Goal: Task Accomplishment & Management: Manage account settings

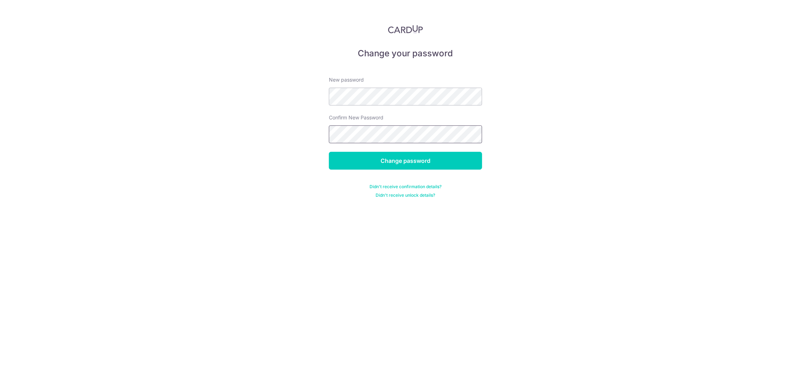
click at [329, 152] on input "Change password" at bounding box center [405, 161] width 153 height 18
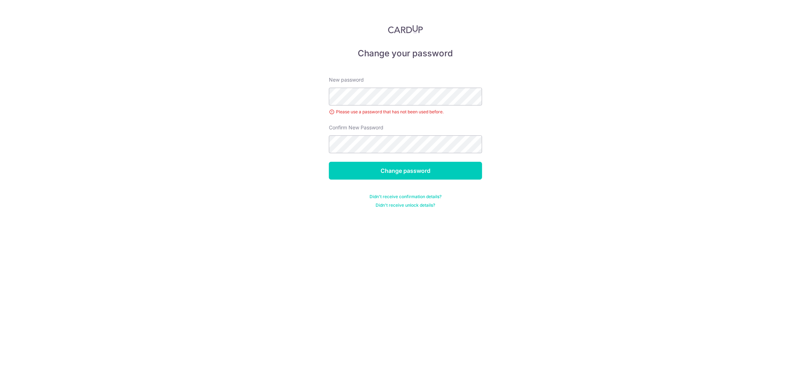
click at [370, 230] on div "Change your password New password Please use a password that has not been used …" at bounding box center [405, 196] width 811 height 392
click at [329, 162] on input "Change password" at bounding box center [405, 171] width 153 height 18
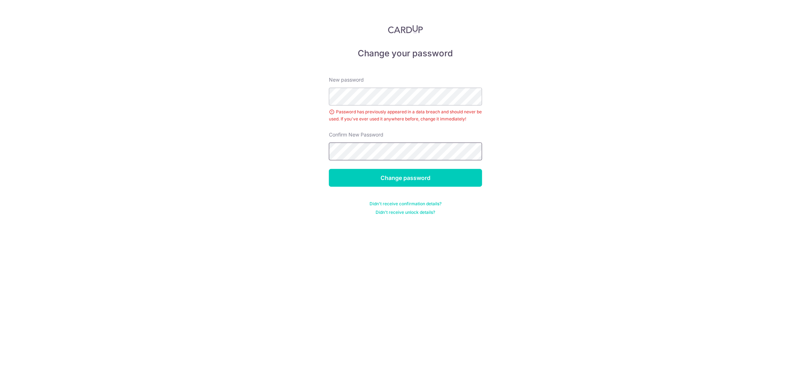
click at [329, 169] on input "Change password" at bounding box center [405, 178] width 153 height 18
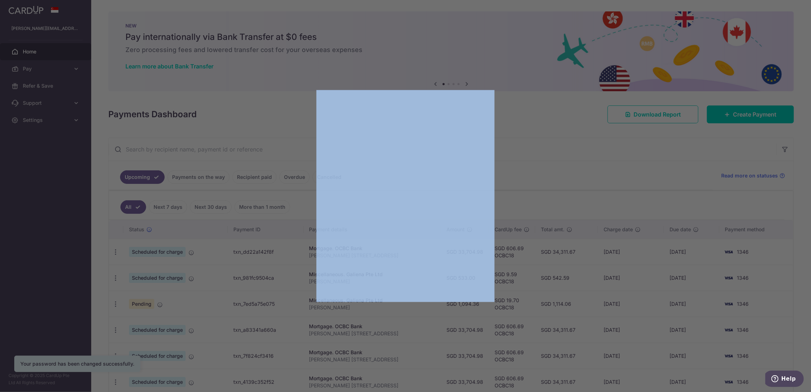
drag, startPoint x: 321, startPoint y: 298, endPoint x: 370, endPoint y: 304, distance: 48.8
click at [370, 304] on div at bounding box center [405, 196] width 811 height 392
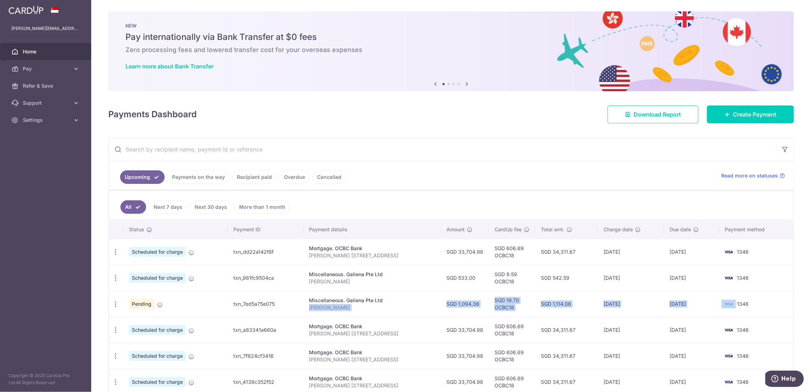
drag, startPoint x: 462, startPoint y: 306, endPoint x: 732, endPoint y: 306, distance: 270.0
click at [732, 306] on tr "Update payment Cancel payment Pending txn_7ed5a75e075 Miscellaneous. Galiena Pt…" at bounding box center [451, 304] width 684 height 26
click at [760, 303] on td "1346" at bounding box center [756, 304] width 74 height 26
click at [207, 178] on link "Payments on the way" at bounding box center [198, 177] width 62 height 14
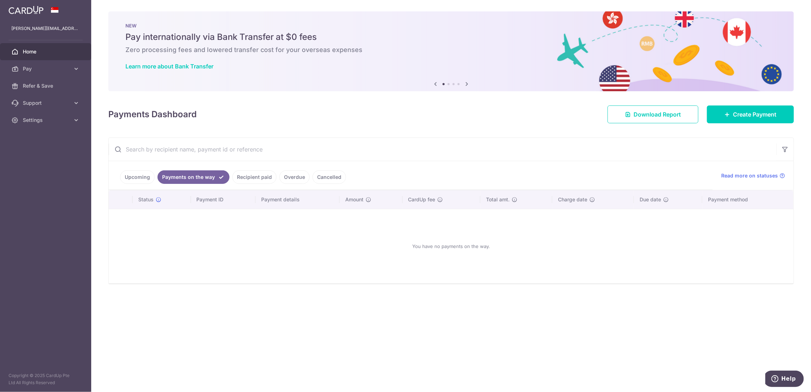
click at [247, 181] on link "Recipient paid" at bounding box center [254, 177] width 44 height 14
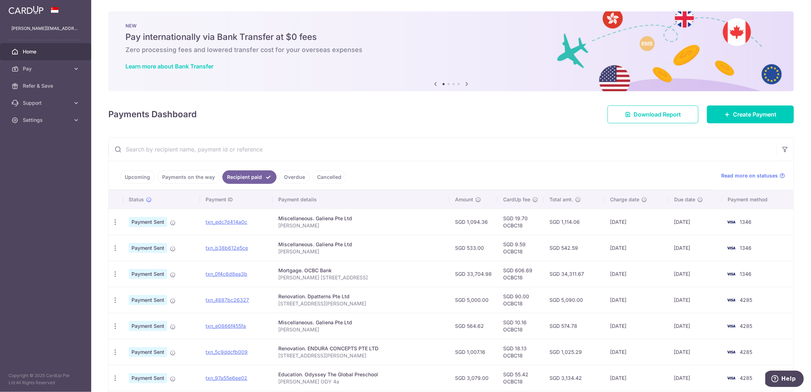
click at [130, 175] on link "Upcoming" at bounding box center [137, 177] width 35 height 14
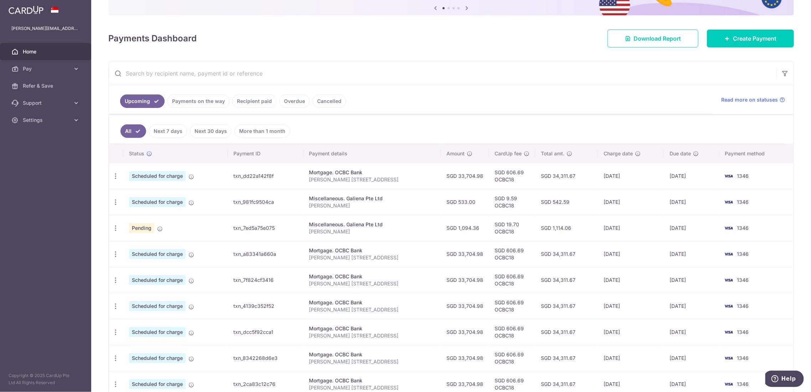
scroll to position [114, 0]
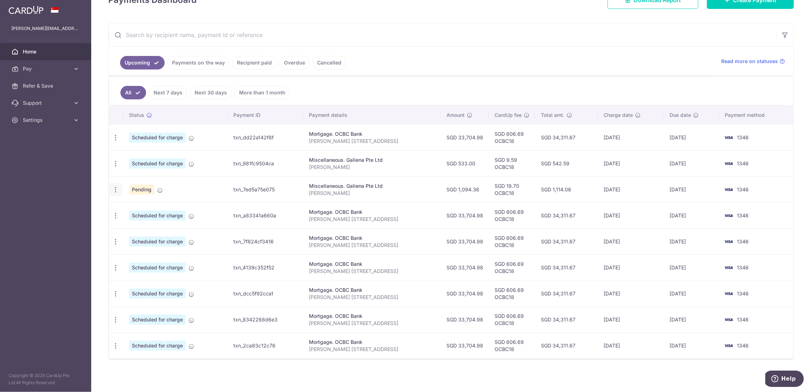
click at [110, 191] on div "Update payment Cancel payment" at bounding box center [115, 189] width 13 height 13
click at [114, 190] on icon "button" at bounding box center [115, 189] width 7 height 7
click at [137, 224] on span "Cancel payment" at bounding box center [154, 226] width 48 height 9
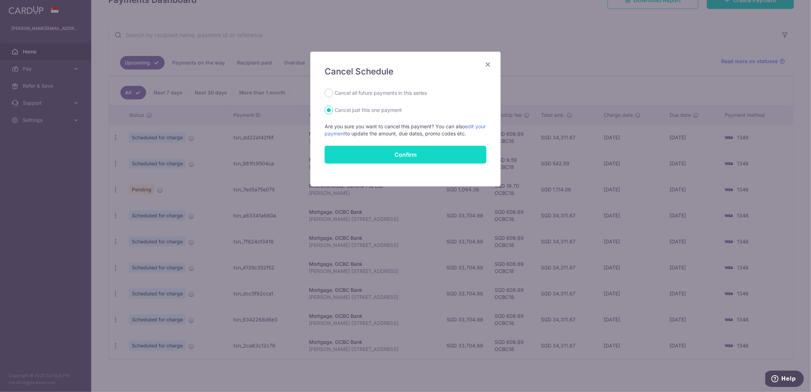
click at [390, 152] on button "Confirm" at bounding box center [406, 155] width 162 height 18
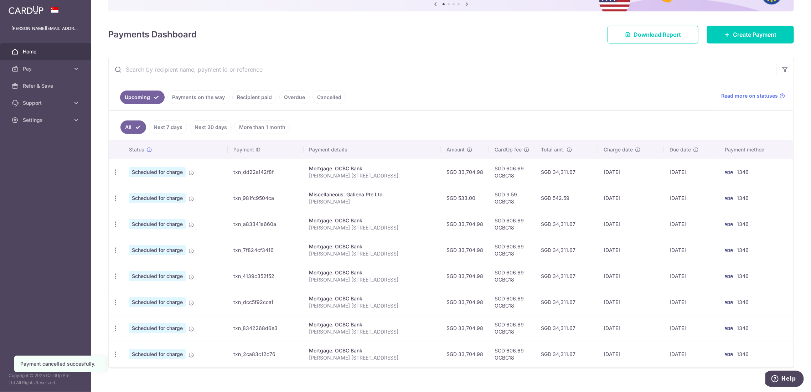
click at [226, 90] on li "Payments on the way" at bounding box center [197, 97] width 65 height 14
click at [251, 95] on link "Recipient paid" at bounding box center [254, 97] width 44 height 14
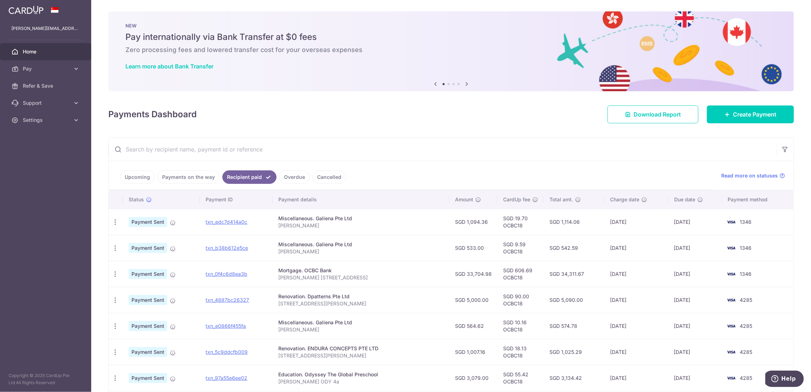
click at [292, 173] on link "Overdue" at bounding box center [294, 177] width 30 height 14
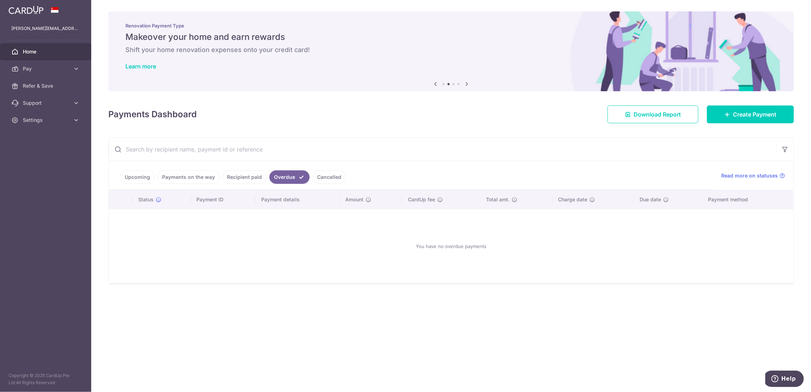
click at [324, 177] on link "Cancelled" at bounding box center [328, 177] width 33 height 14
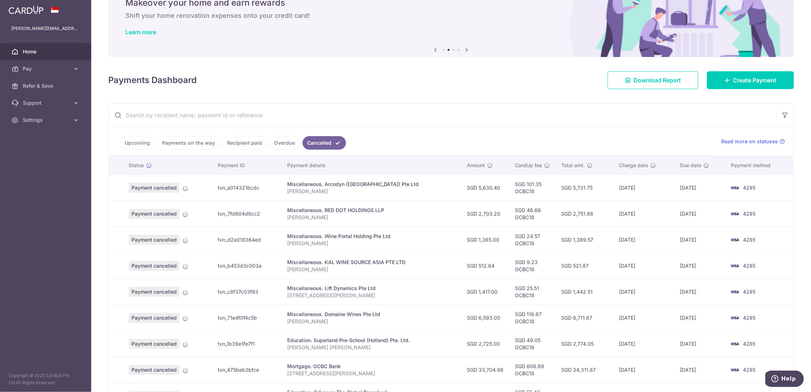
scroll to position [128, 0]
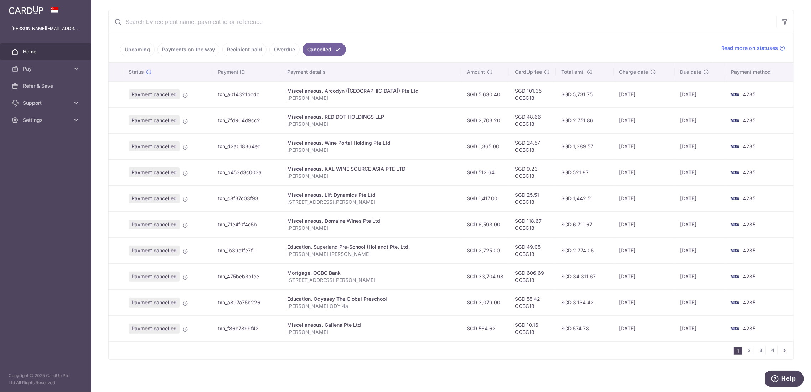
click at [782, 349] on icon "pager" at bounding box center [785, 350] width 6 height 6
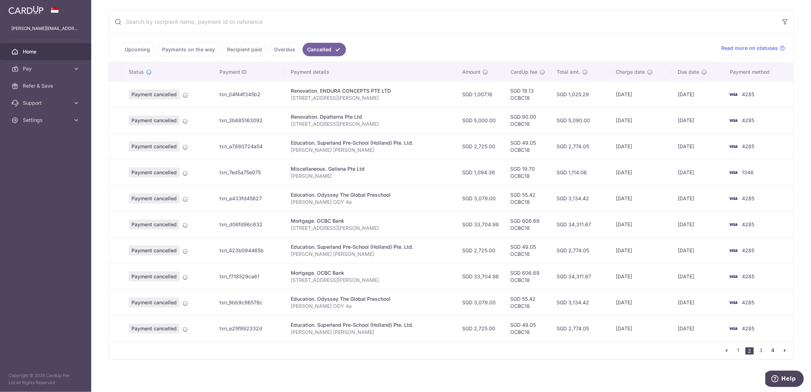
click at [769, 351] on link "4" at bounding box center [772, 350] width 9 height 9
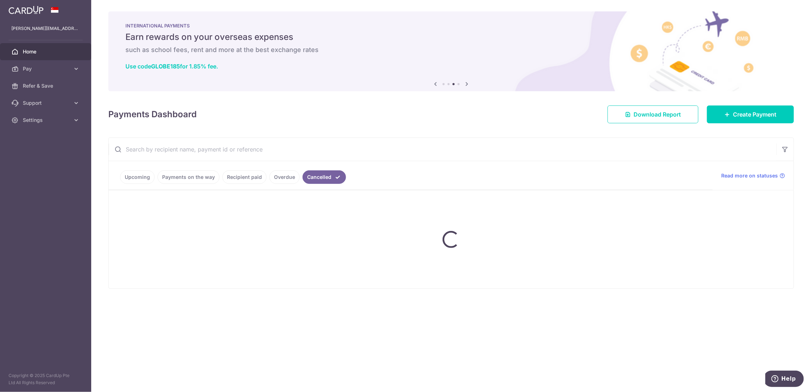
scroll to position [0, 0]
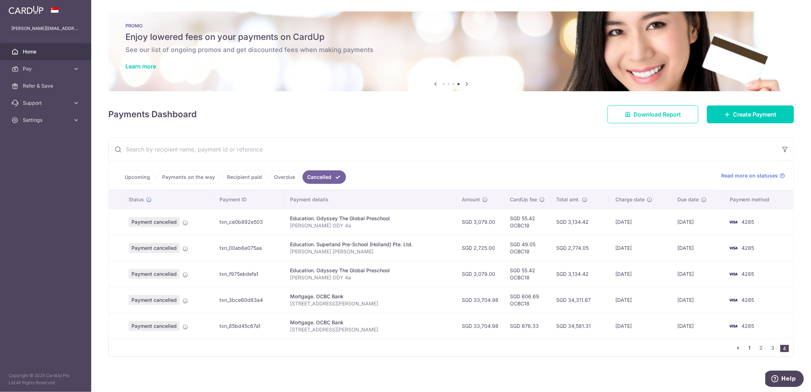
click at [752, 346] on link "1" at bounding box center [749, 347] width 9 height 9
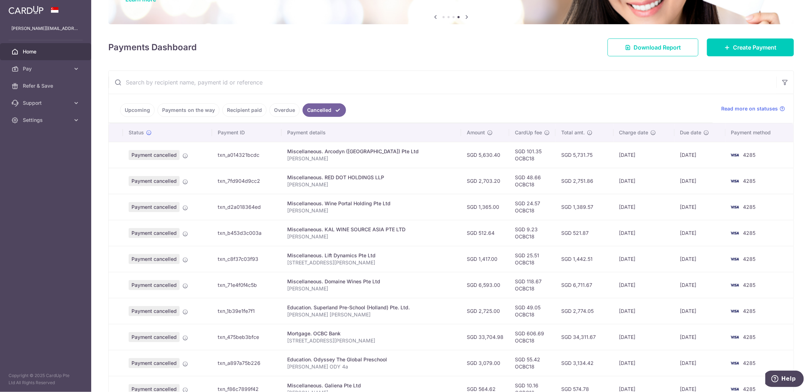
scroll to position [128, 0]
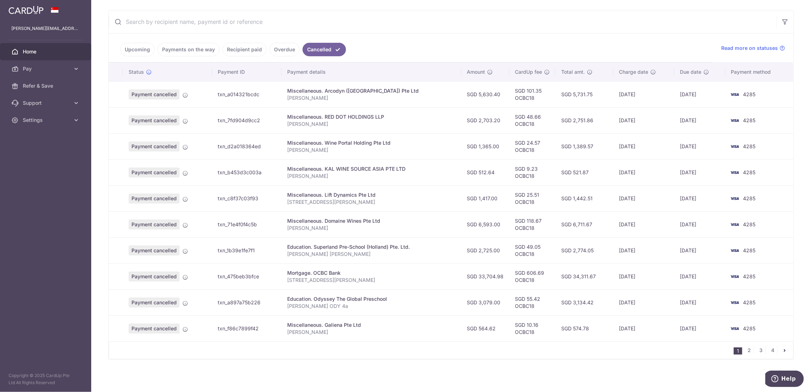
click at [419, 157] on td "Miscellaneous. Wine Portal Holding Pte Ltd Delroy Fong" at bounding box center [371, 146] width 180 height 26
click at [120, 49] on link "Upcoming" at bounding box center [137, 50] width 35 height 14
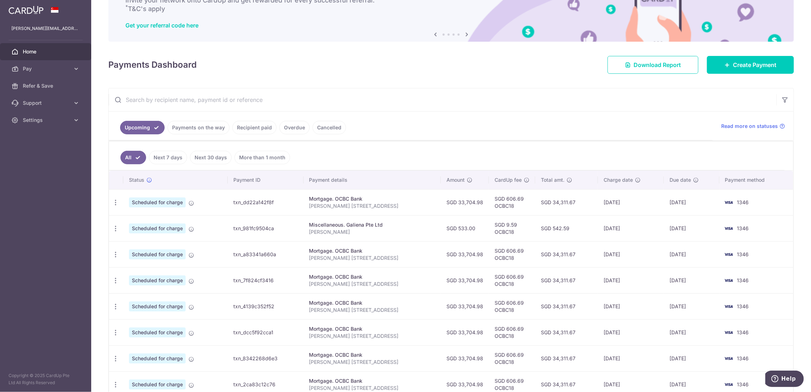
scroll to position [88, 0]
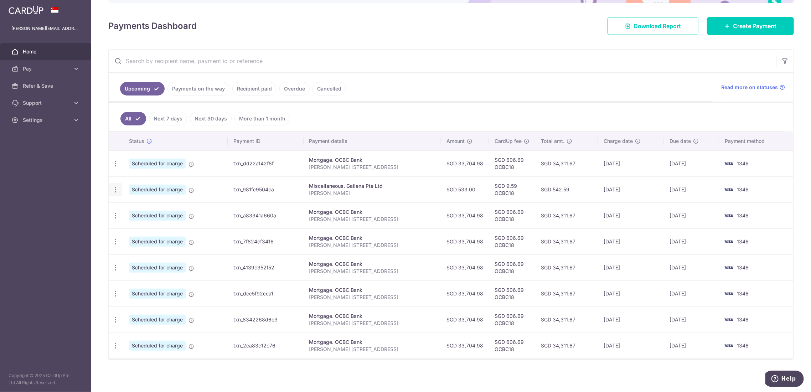
click at [114, 187] on icon "button" at bounding box center [115, 189] width 7 height 7
click at [149, 225] on span "Cancel payment" at bounding box center [154, 226] width 48 height 9
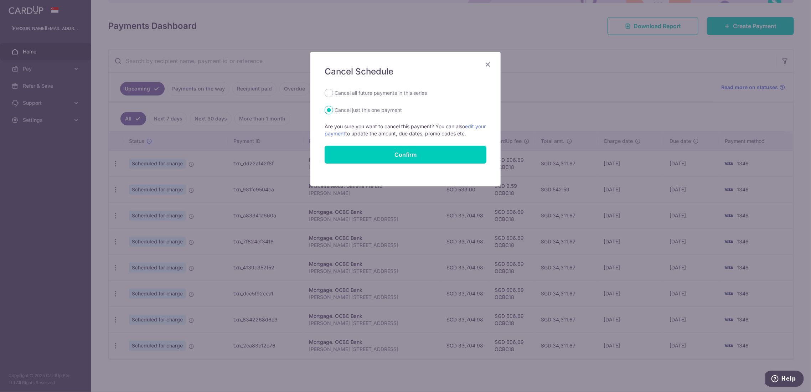
click at [485, 63] on icon "Close" at bounding box center [487, 64] width 9 height 9
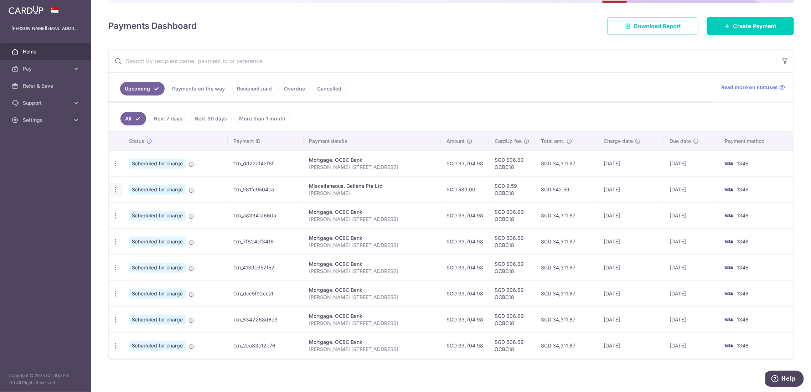
click at [120, 191] on div "Update payment Cancel payment" at bounding box center [115, 189] width 13 height 13
click at [115, 191] on icon "button" at bounding box center [115, 189] width 7 height 7
click at [143, 226] on span "Cancel payment" at bounding box center [154, 226] width 48 height 9
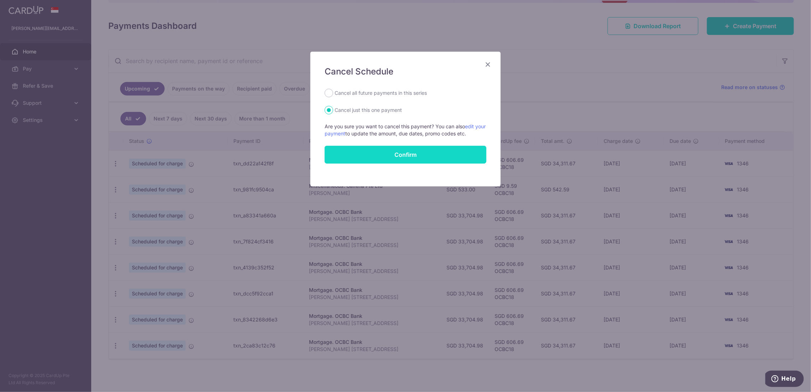
click at [414, 147] on button "Confirm" at bounding box center [406, 155] width 162 height 18
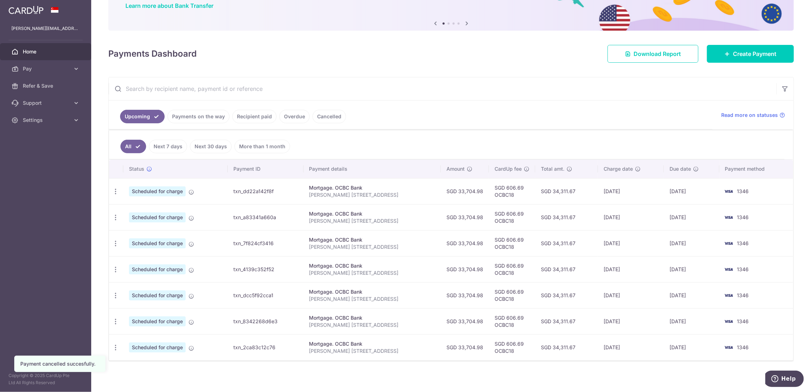
scroll to position [63, 0]
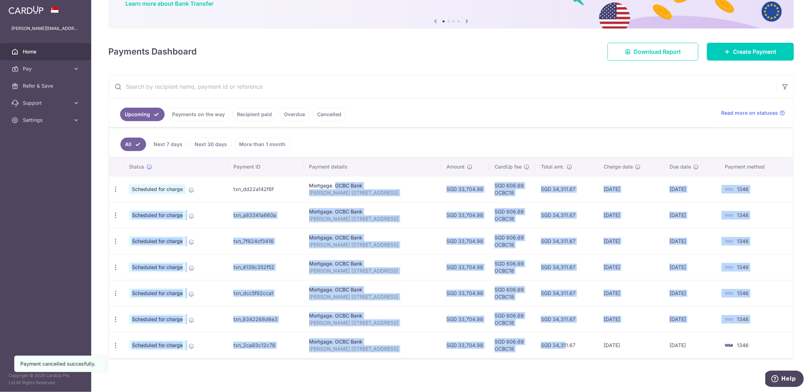
drag, startPoint x: 353, startPoint y: 197, endPoint x: 547, endPoint y: 344, distance: 243.8
click at [547, 344] on tbody "Update payment Cancel payment Scheduled for charge txn_dd22a142f8f Mortgage. OC…" at bounding box center [451, 267] width 684 height 182
click at [418, 254] on td "Mortgage. OCBC Bank Delroy Fong 100 trevose crescent" at bounding box center [373, 267] width 138 height 26
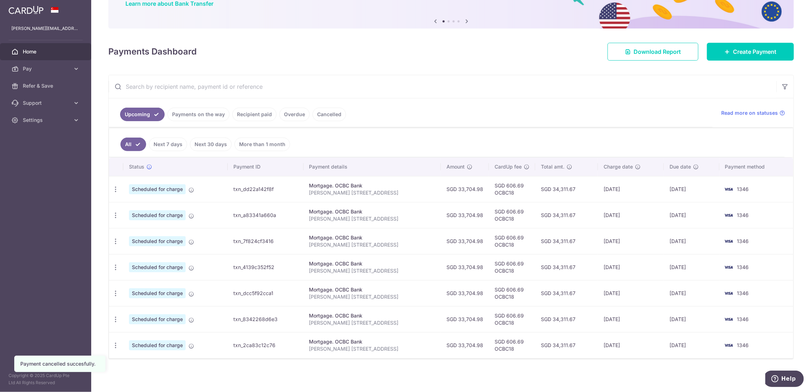
click at [499, 116] on ul "Upcoming Payments on the way Recipient paid Overdue Cancelled" at bounding box center [411, 112] width 604 height 29
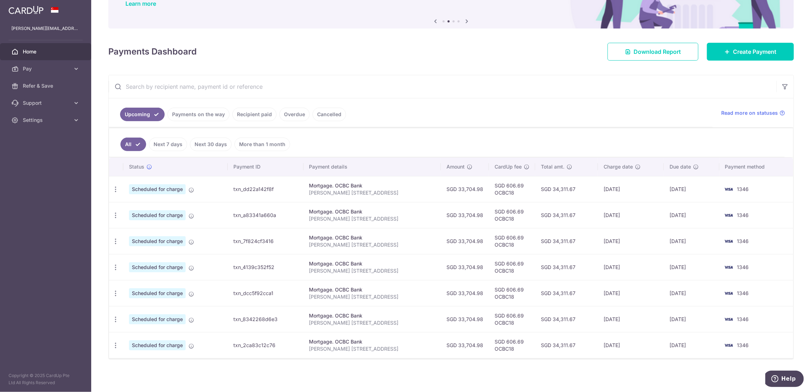
drag, startPoint x: 288, startPoint y: 207, endPoint x: 604, endPoint y: 302, distance: 330.2
click at [604, 302] on tbody "Update payment Cancel payment Scheduled for charge txn_dd22a142f8f Mortgage. OC…" at bounding box center [451, 267] width 684 height 182
click at [601, 300] on td "[DATE]" at bounding box center [631, 293] width 66 height 26
drag, startPoint x: 371, startPoint y: 212, endPoint x: 465, endPoint y: 266, distance: 108.8
click at [465, 266] on tbody "Update payment Cancel payment Scheduled for charge txn_dd22a142f8f Mortgage. OC…" at bounding box center [451, 267] width 684 height 182
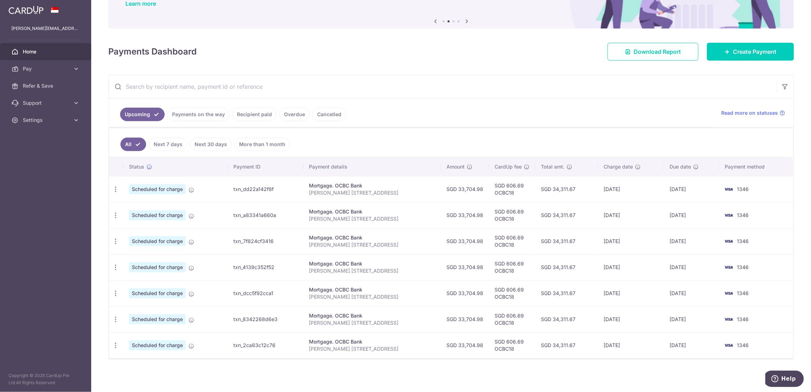
click at [466, 266] on td "SGD 33,704.98" at bounding box center [465, 267] width 48 height 26
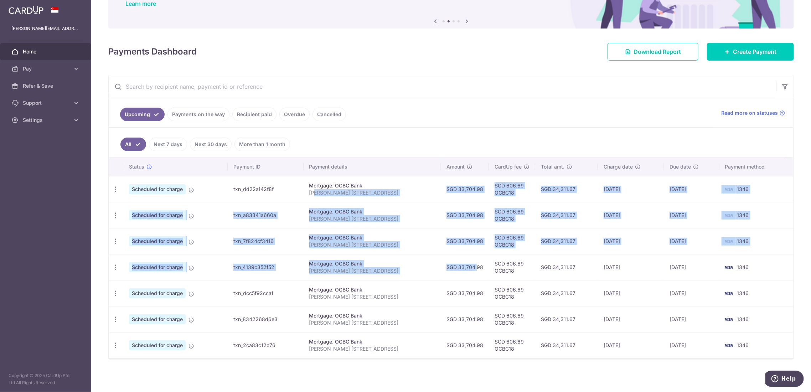
drag, startPoint x: 325, startPoint y: 198, endPoint x: 462, endPoint y: 278, distance: 158.4
click at [462, 278] on tbody "Update payment Cancel payment Scheduled for charge txn_dd22a142f8f Mortgage. OC…" at bounding box center [451, 267] width 684 height 182
click at [462, 278] on td "SGD 33,704.98" at bounding box center [465, 267] width 48 height 26
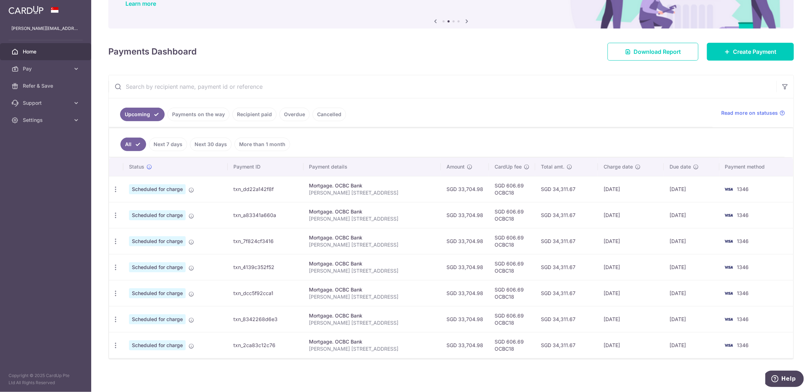
drag, startPoint x: 209, startPoint y: 115, endPoint x: 230, endPoint y: 113, distance: 21.2
click at [210, 115] on link "Payments on the way" at bounding box center [198, 115] width 62 height 14
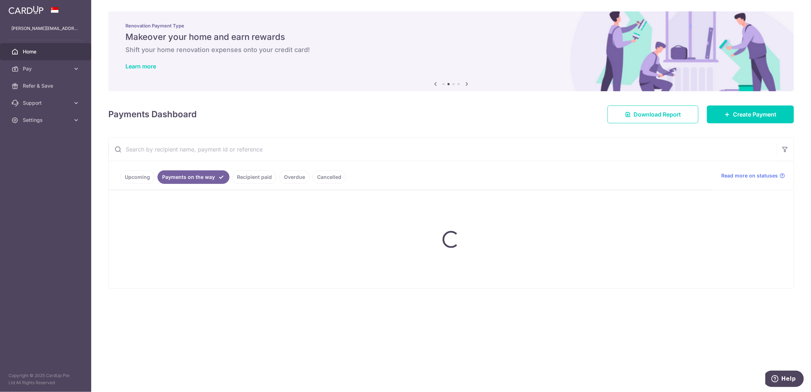
scroll to position [0, 0]
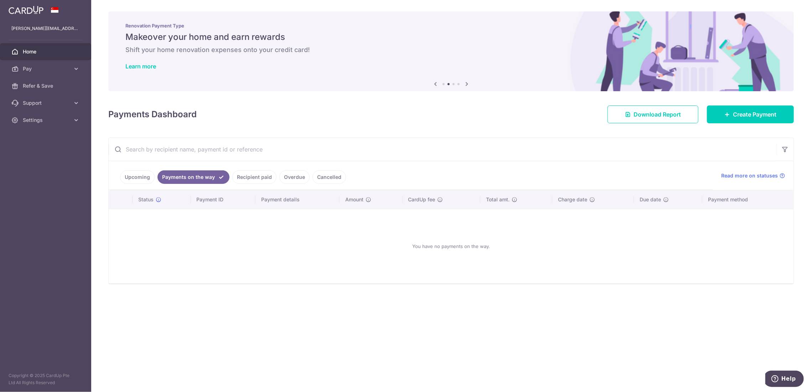
drag, startPoint x: 257, startPoint y: 175, endPoint x: 262, endPoint y: 176, distance: 5.0
click at [258, 175] on link "Recipient paid" at bounding box center [254, 177] width 44 height 14
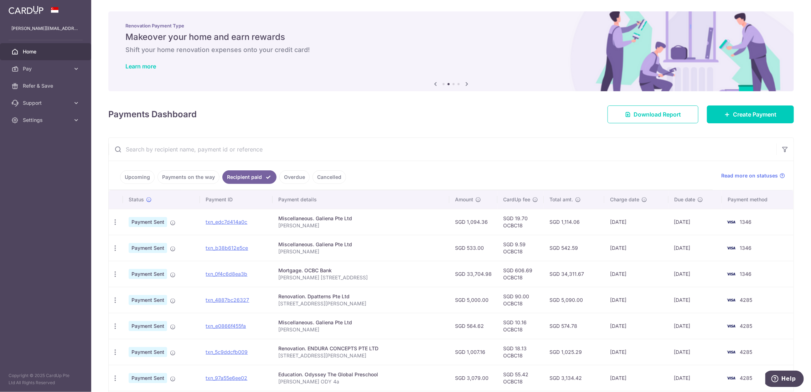
click at [419, 136] on div "× Pause Schedule Pause all future payments in this series Pause just this one p…" at bounding box center [451, 196] width 720 height 392
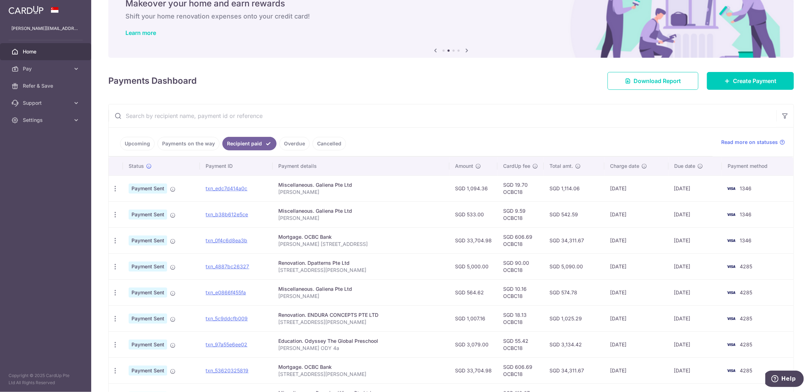
scroll to position [47, 0]
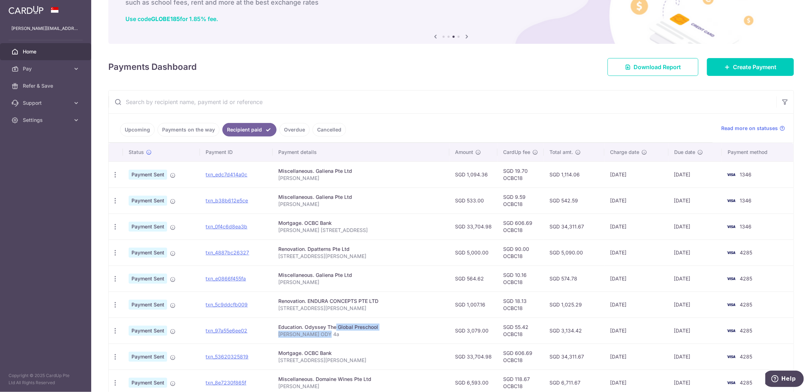
drag, startPoint x: 326, startPoint y: 337, endPoint x: 312, endPoint y: 323, distance: 19.9
click at [312, 323] on td "Education. Odyssey The Global Preschool Thaddeus Fong ODY 4a" at bounding box center [361, 330] width 177 height 26
click at [316, 325] on div "Education. Odyssey The Global Preschool" at bounding box center [360, 326] width 165 height 7
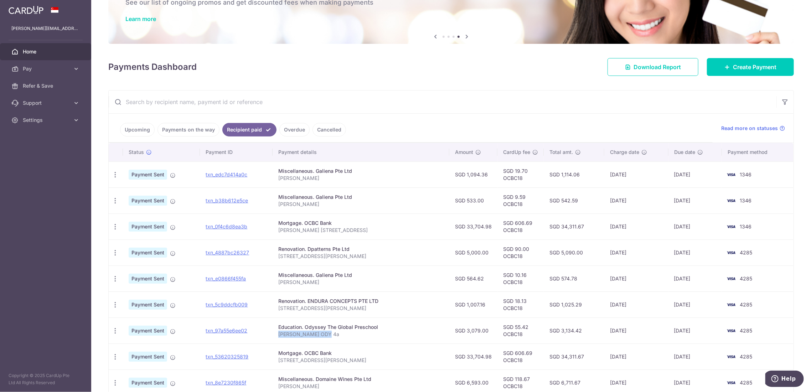
drag, startPoint x: 274, startPoint y: 332, endPoint x: 327, endPoint y: 332, distance: 53.1
click at [327, 332] on td "Education. Odyssey The Global Preschool Thaddeus Fong ODY 4a" at bounding box center [361, 330] width 177 height 26
click at [318, 333] on p "Thaddeus Fong ODY 4a" at bounding box center [360, 334] width 165 height 7
drag, startPoint x: 278, startPoint y: 332, endPoint x: 337, endPoint y: 332, distance: 58.8
click at [337, 332] on p "Thaddeus Fong ODY 4a" at bounding box center [360, 334] width 165 height 7
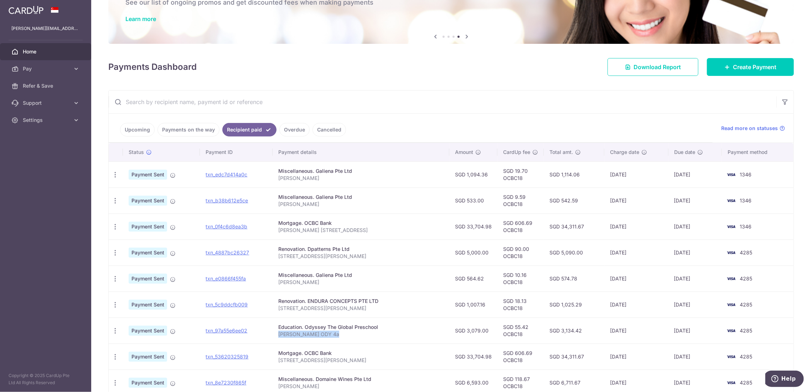
copy p "Thaddeus Fong ODY 4a"
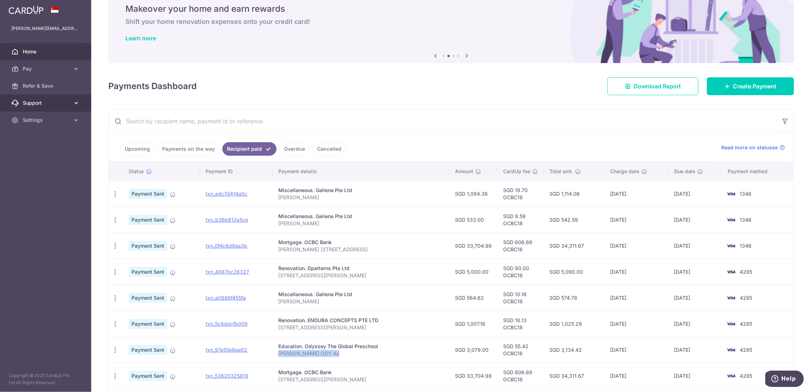
scroll to position [0, 0]
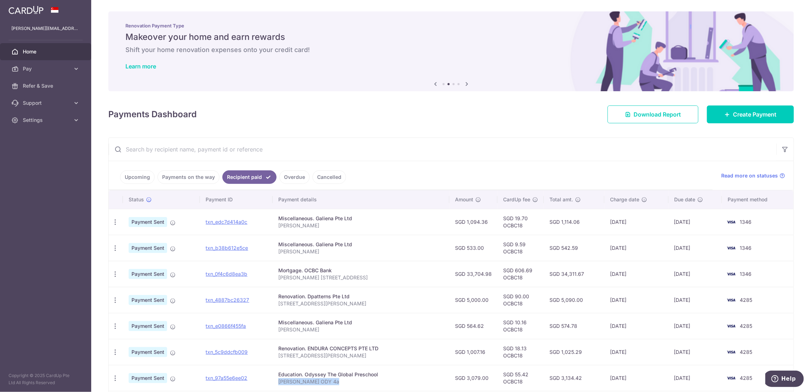
click at [36, 49] on span "Home" at bounding box center [46, 51] width 47 height 7
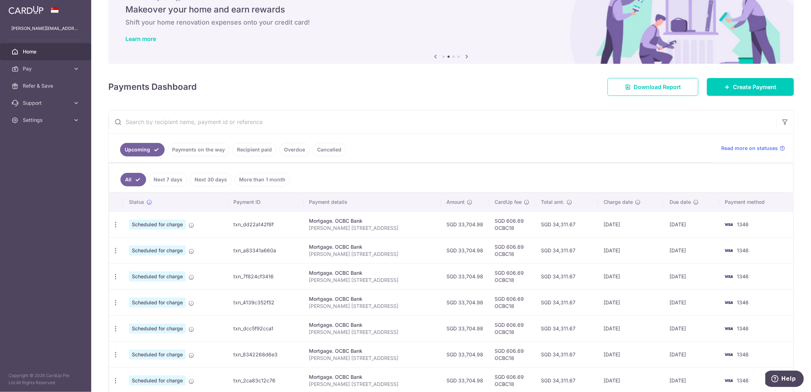
scroll to position [47, 0]
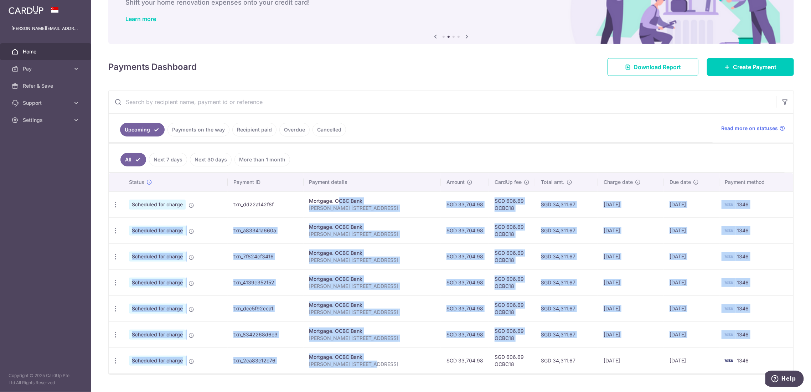
drag, startPoint x: 321, startPoint y: 201, endPoint x: 369, endPoint y: 365, distance: 171.0
click at [369, 365] on tbody "Update payment Cancel payment Scheduled for charge txn_dd22a142f8f Mortgage. OC…" at bounding box center [451, 282] width 684 height 182
click at [373, 341] on p "[PERSON_NAME] [STREET_ADDRESS]" at bounding box center [372, 338] width 126 height 7
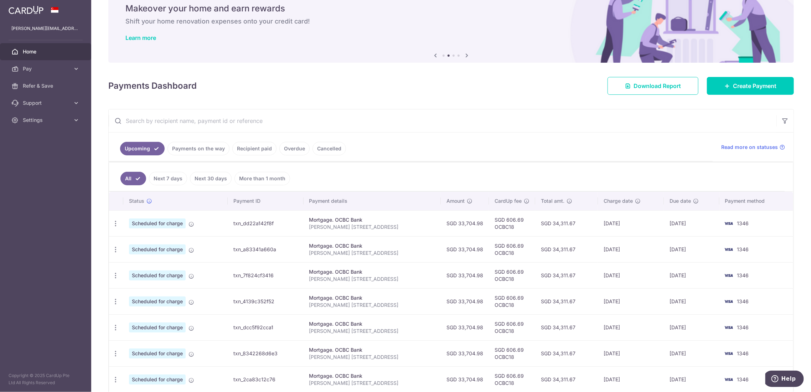
scroll to position [0, 0]
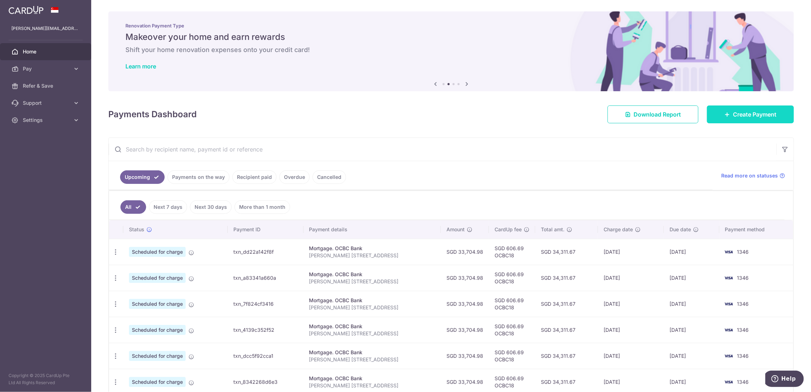
click at [745, 112] on span "Create Payment" at bounding box center [754, 114] width 43 height 9
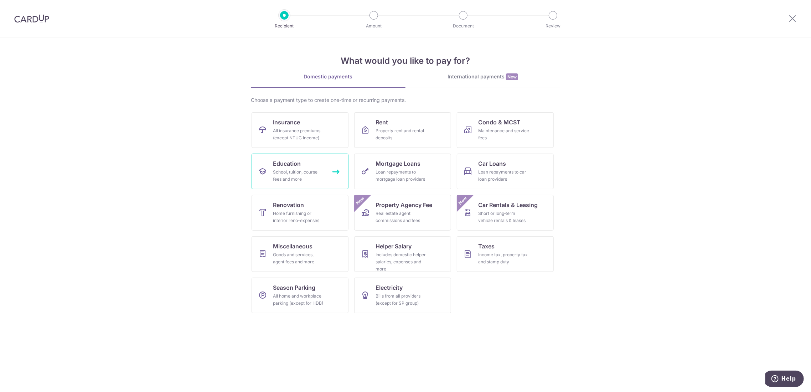
click at [291, 182] on div "School, tuition, course fees and more" at bounding box center [298, 175] width 51 height 14
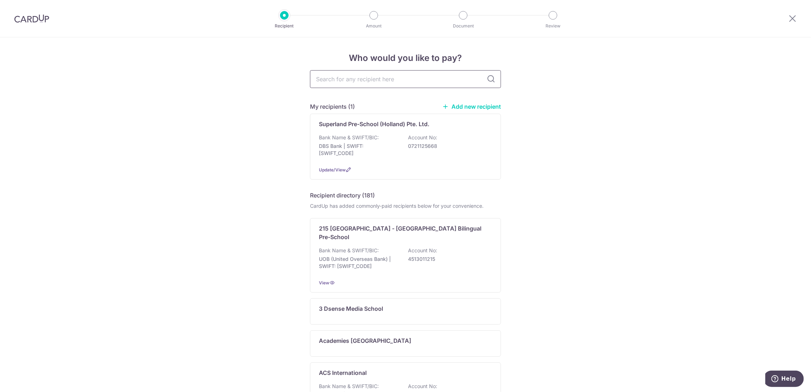
click at [379, 82] on input "text" at bounding box center [405, 79] width 191 height 18
type input "ody"
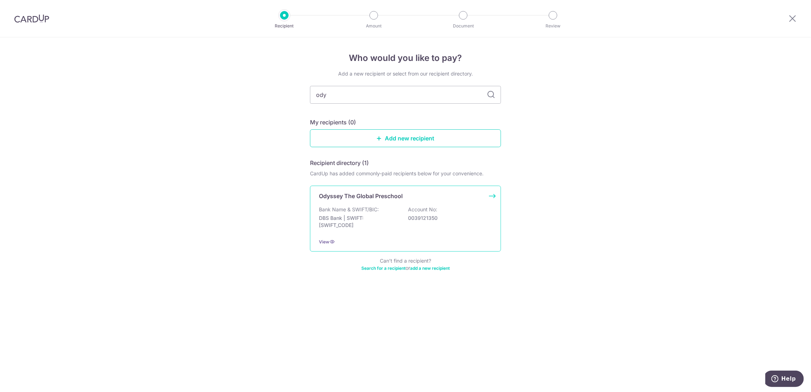
click at [454, 228] on div "Bank Name & SWIFT/BIC: DBS Bank | SWIFT: [SWIFT_CODE] Account No: 0039121350" at bounding box center [405, 219] width 173 height 26
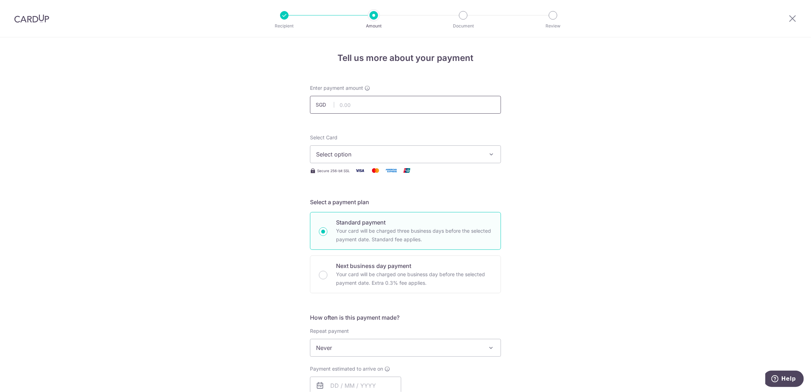
click at [367, 105] on input "text" at bounding box center [405, 105] width 191 height 18
type input "3,079.00"
click at [525, 131] on div "Tell us more about your payment Enter payment amount SGD 3,079.00 3079.00 Selec…" at bounding box center [405, 359] width 811 height 644
click at [448, 150] on span "Select option" at bounding box center [399, 154] width 166 height 9
drag, startPoint x: 369, startPoint y: 203, endPoint x: 382, endPoint y: 212, distance: 16.0
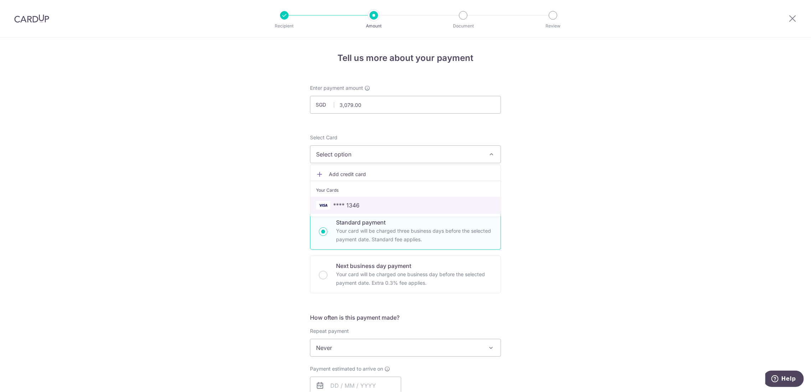
click at [369, 203] on span "**** 1346" at bounding box center [405, 205] width 179 height 9
click at [383, 352] on span "Never" at bounding box center [405, 347] width 190 height 17
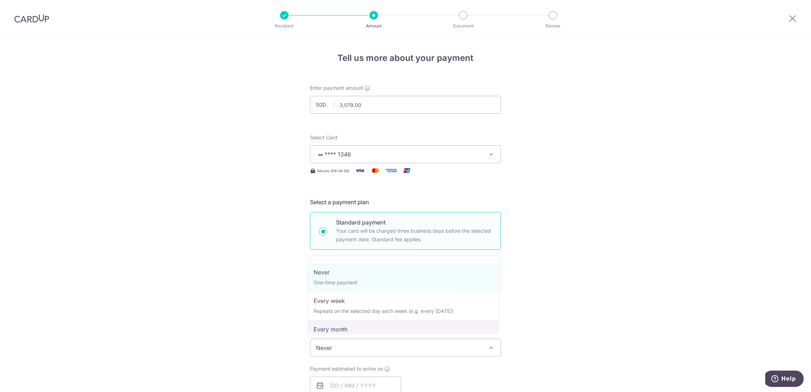
select select "3"
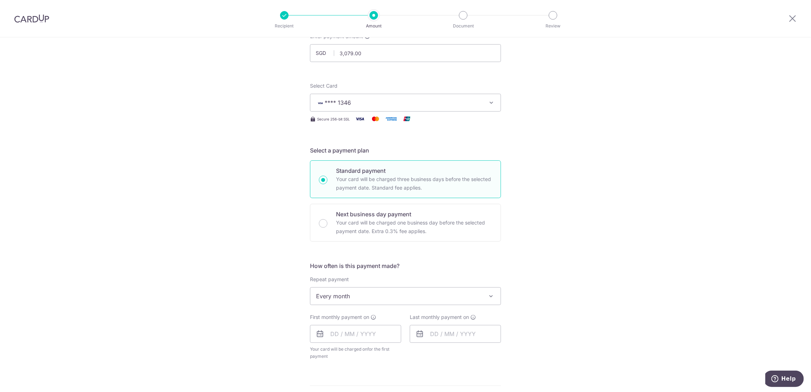
scroll to position [95, 0]
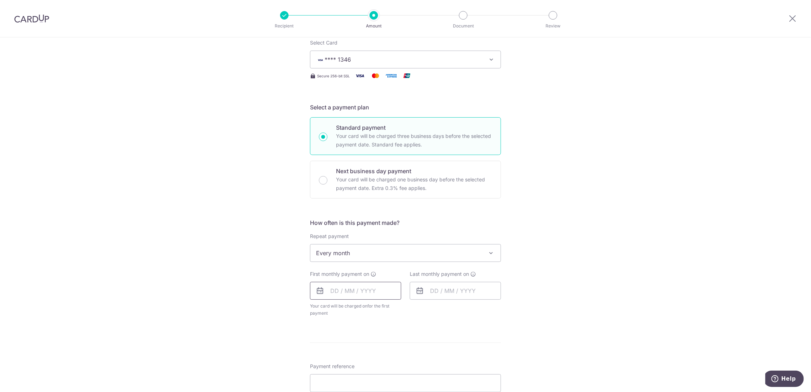
click at [323, 291] on input "text" at bounding box center [355, 291] width 91 height 18
click at [362, 370] on link "17" at bounding box center [367, 369] width 11 height 11
type input "17/09/2025"
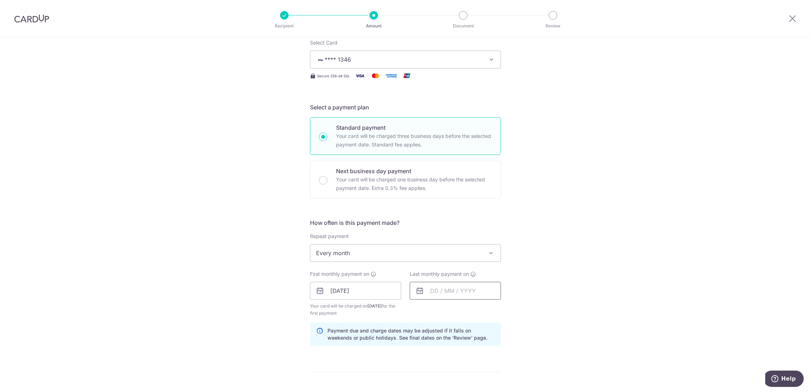
click at [447, 287] on input "text" at bounding box center [455, 291] width 91 height 18
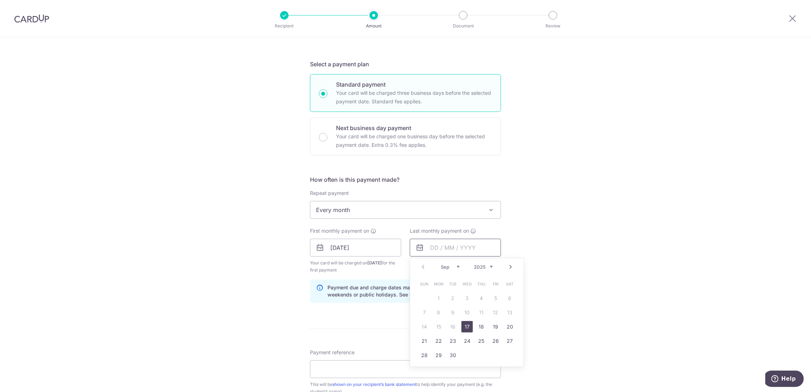
scroll to position [190, 0]
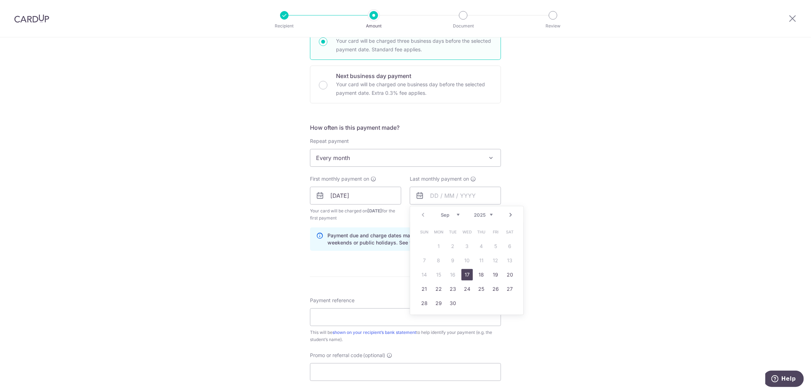
click at [507, 216] on link "Next" at bounding box center [510, 215] width 9 height 9
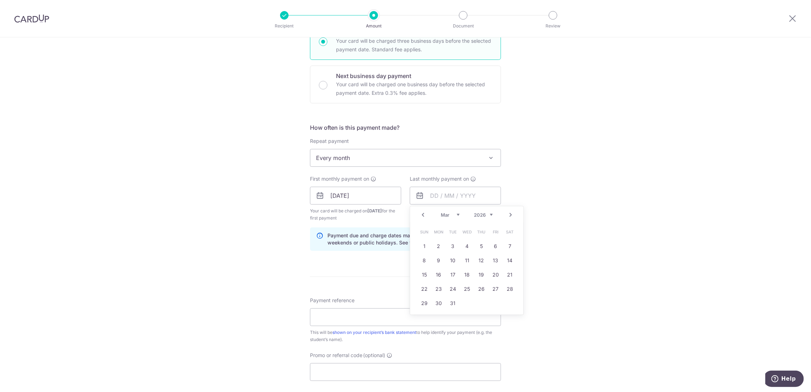
click at [507, 216] on link "Next" at bounding box center [510, 215] width 9 height 9
click at [494, 247] on link "1" at bounding box center [495, 245] width 11 height 11
type input "01/05/2026"
click at [385, 310] on input "Payment reference" at bounding box center [405, 317] width 191 height 18
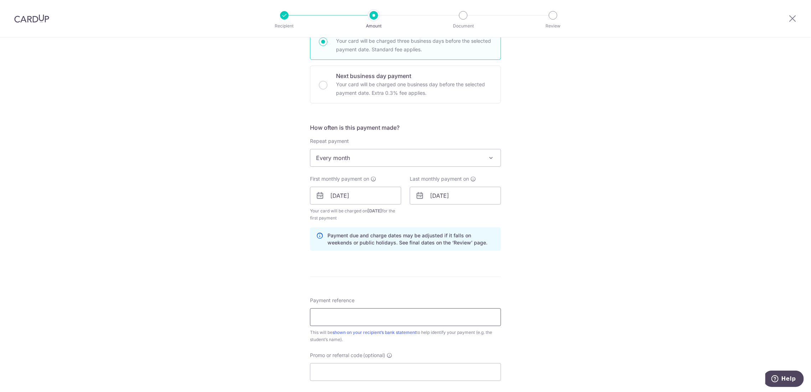
paste input "nillion1lswvr4m0pae9mhar6sdj3tnlt8c"
type input "nillion1lswvr4m0pae9mhar6sdj3tnlt8c"
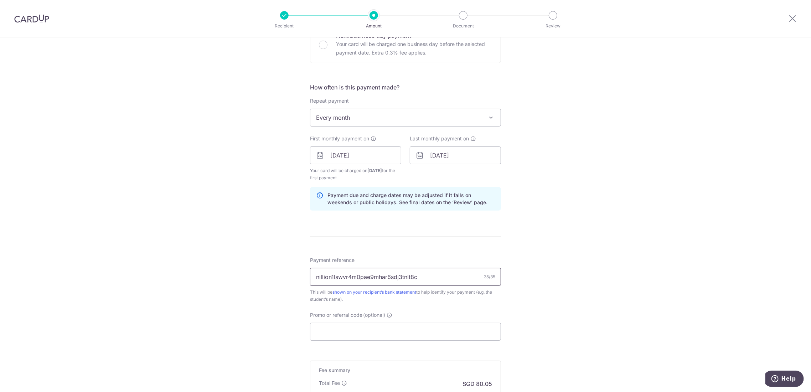
scroll to position [285, 0]
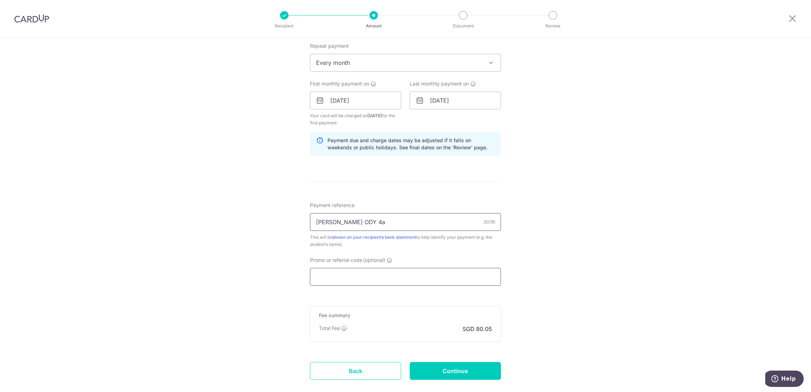
type input "[PERSON_NAME] ODY 4a"
click at [405, 278] on input "Promo or referral code (optional)" at bounding box center [405, 277] width 191 height 18
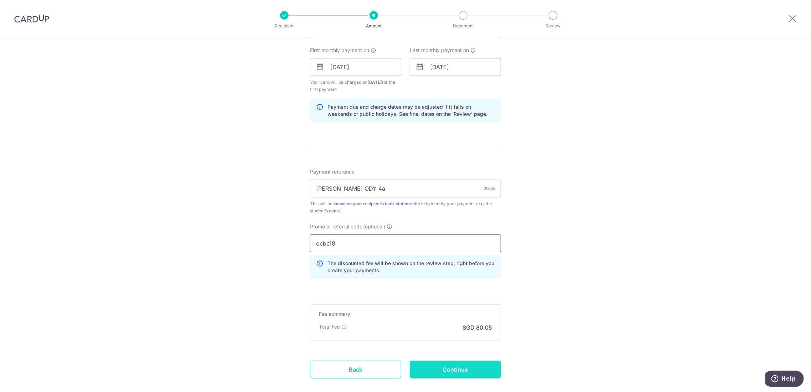
scroll to position [332, 0]
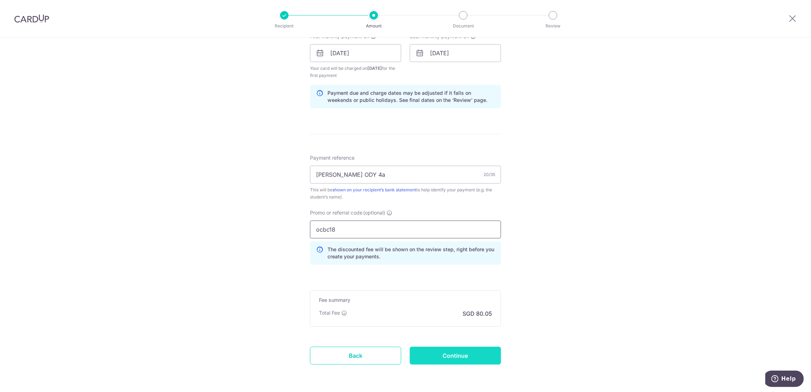
type input "ocbc18"
click at [469, 354] on input "Continue" at bounding box center [455, 356] width 91 height 18
type input "Create Schedule"
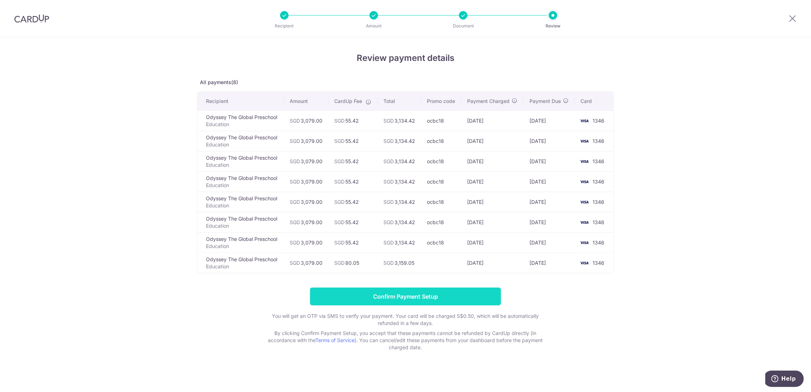
click at [433, 298] on input "Confirm Payment Setup" at bounding box center [405, 296] width 191 height 18
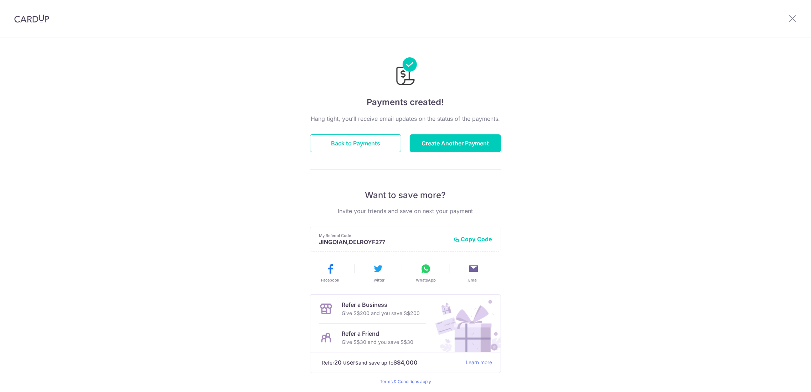
scroll to position [25, 0]
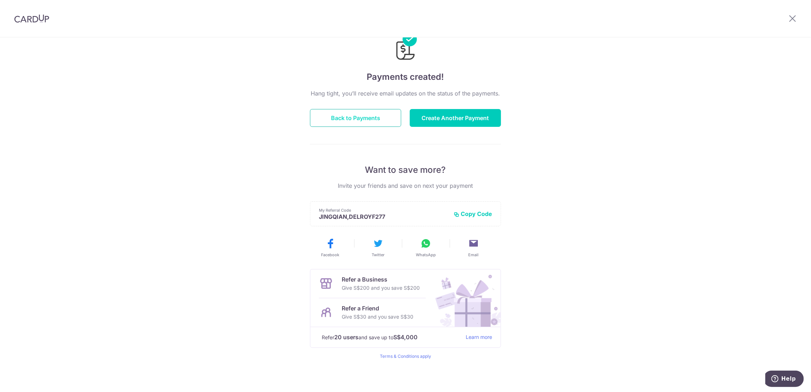
click at [353, 117] on button "Back to Payments" at bounding box center [355, 118] width 91 height 18
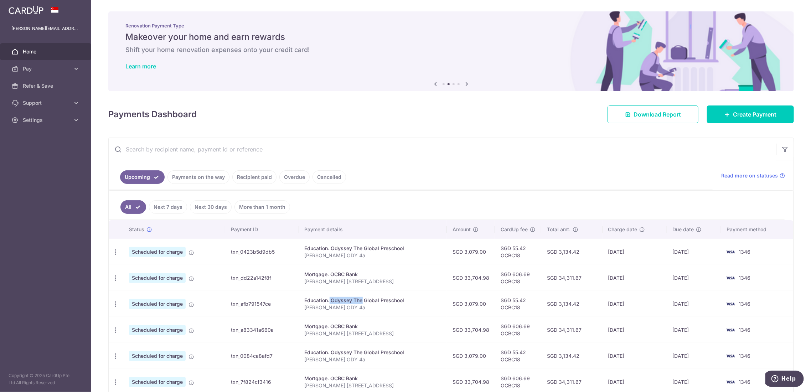
drag, startPoint x: 307, startPoint y: 300, endPoint x: 337, endPoint y: 300, distance: 29.2
click at [337, 300] on div "Education. Odyssey The Global Preschool" at bounding box center [373, 300] width 136 height 7
click at [112, 301] on icon "button" at bounding box center [115, 303] width 7 height 7
click at [147, 322] on span "Update payment" at bounding box center [153, 323] width 48 height 9
radio input "true"
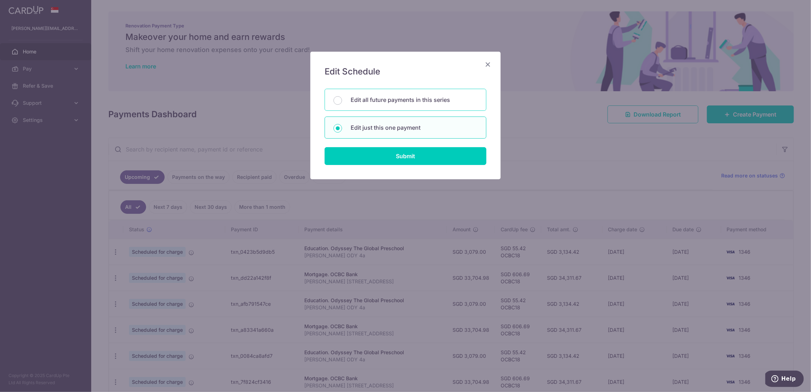
click at [382, 103] on p "Edit all future payments in this series" at bounding box center [414, 99] width 127 height 9
click at [342, 103] on input "Edit all future payments in this series" at bounding box center [337, 100] width 9 height 9
radio input "true"
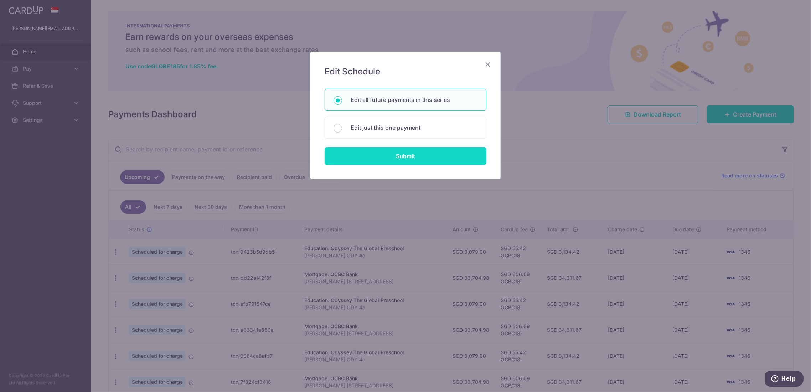
click at [382, 156] on input "Submit" at bounding box center [406, 156] width 162 height 18
radio input "true"
type input "3,079.00"
type input "[PERSON_NAME] ODY 4a"
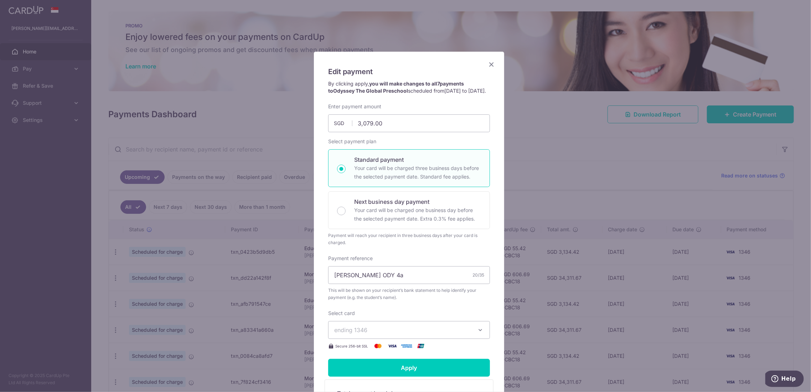
click at [490, 65] on icon "Close" at bounding box center [491, 64] width 9 height 9
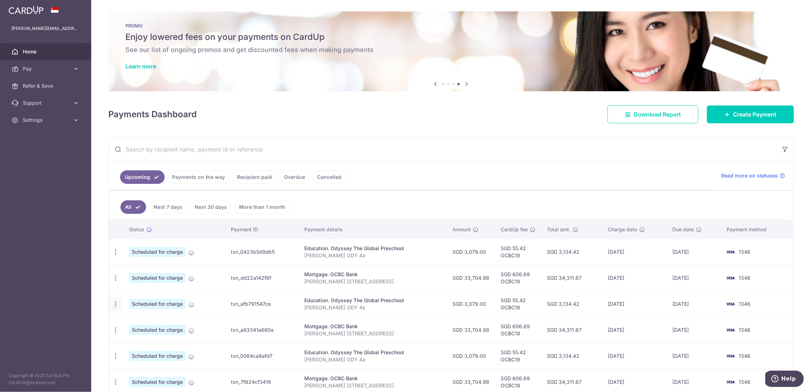
click at [119, 303] on icon "button" at bounding box center [115, 303] width 7 height 7
click at [144, 322] on span "Update payment" at bounding box center [153, 323] width 48 height 9
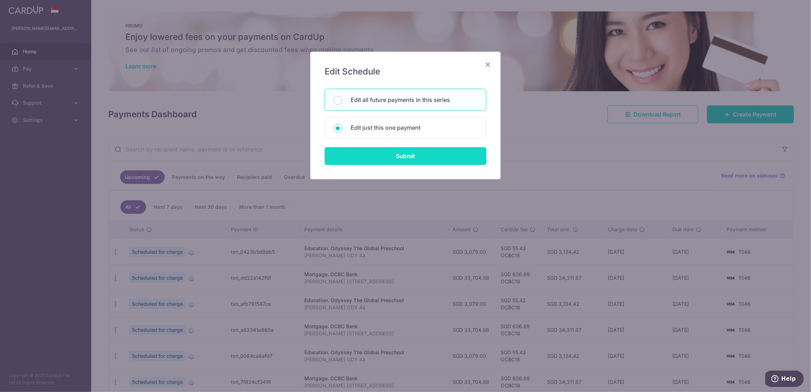
click at [392, 156] on input "Submit" at bounding box center [406, 156] width 162 height 18
radio input "true"
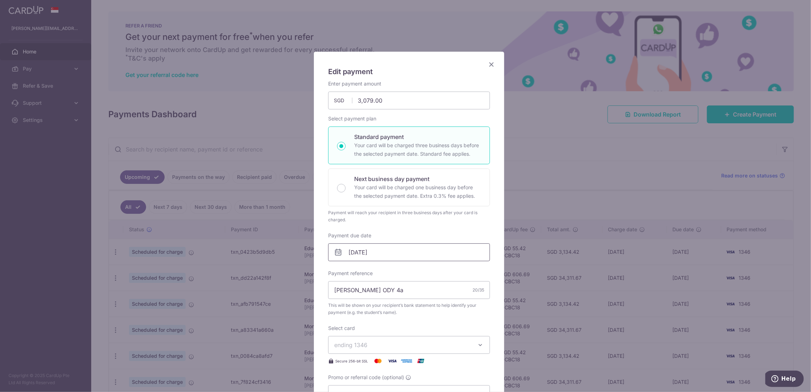
click at [375, 254] on input "17/10/2025" at bounding box center [409, 252] width 162 height 18
click at [427, 269] on link "Next" at bounding box center [425, 271] width 9 height 9
click at [335, 271] on link "Prev" at bounding box center [337, 271] width 9 height 9
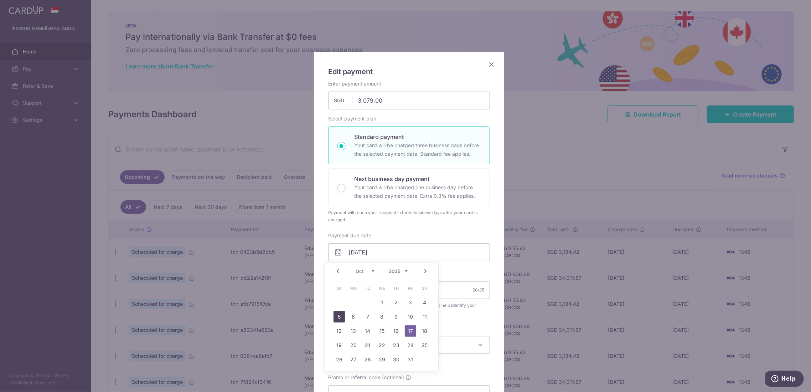
click at [344, 318] on link "5" at bounding box center [338, 316] width 11 height 11
type input "[DATE]"
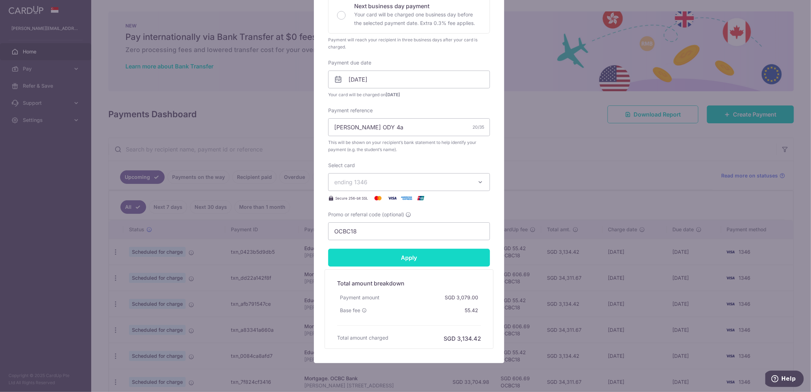
scroll to position [195, 0]
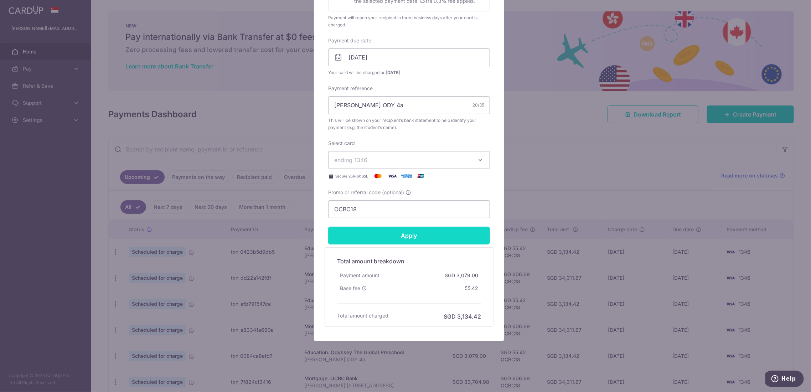
click at [395, 232] on input "Apply" at bounding box center [409, 236] width 162 height 18
type input "Successfully Applied"
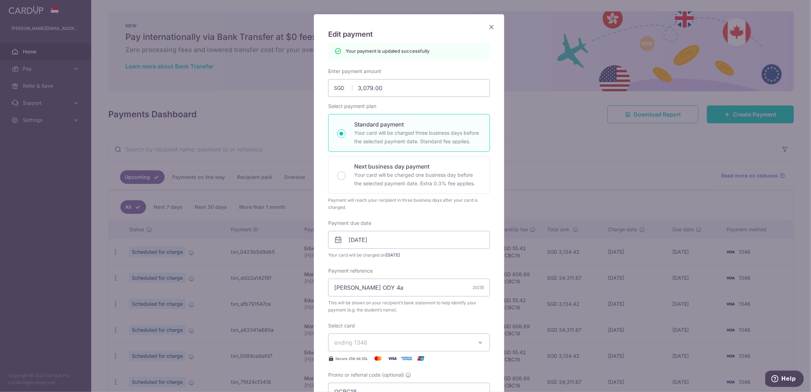
scroll to position [0, 0]
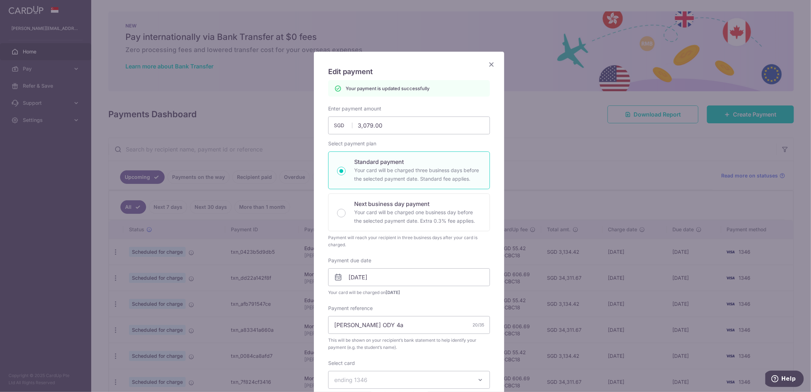
click at [487, 64] on icon "Close" at bounding box center [491, 64] width 9 height 9
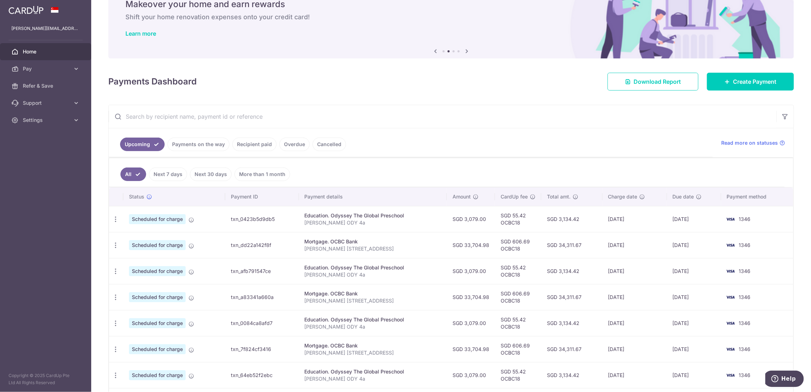
scroll to position [47, 0]
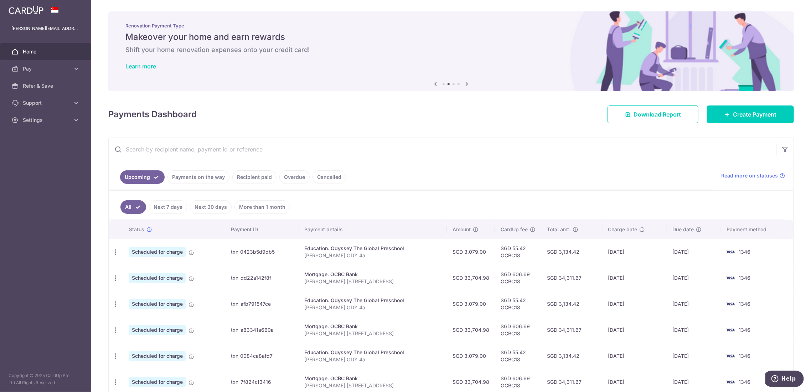
drag, startPoint x: 607, startPoint y: 251, endPoint x: 694, endPoint y: 351, distance: 133.1
click at [694, 351] on tbody "Update payment Cancel payment Scheduled for charge txn_0423b5d9db5 Education. O…" at bounding box center [451, 369] width 684 height 260
click at [113, 358] on icon "button" at bounding box center [115, 355] width 7 height 7
click at [158, 372] on span "Update payment" at bounding box center [153, 375] width 48 height 9
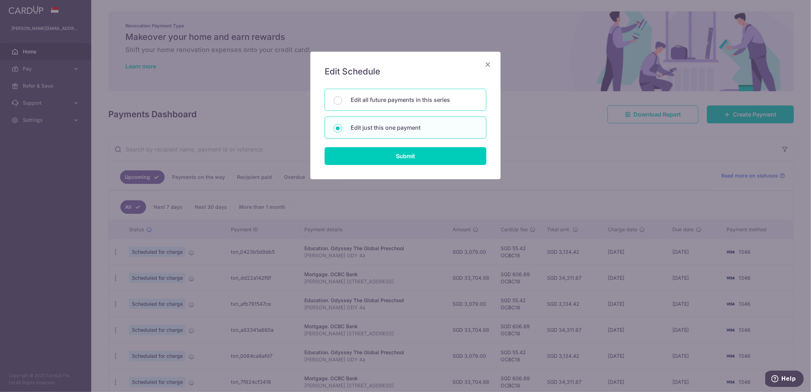
click at [378, 103] on p "Edit all future payments in this series" at bounding box center [414, 99] width 127 height 9
click at [342, 103] on input "Edit all future payments in this series" at bounding box center [337, 100] width 9 height 9
radio input "true"
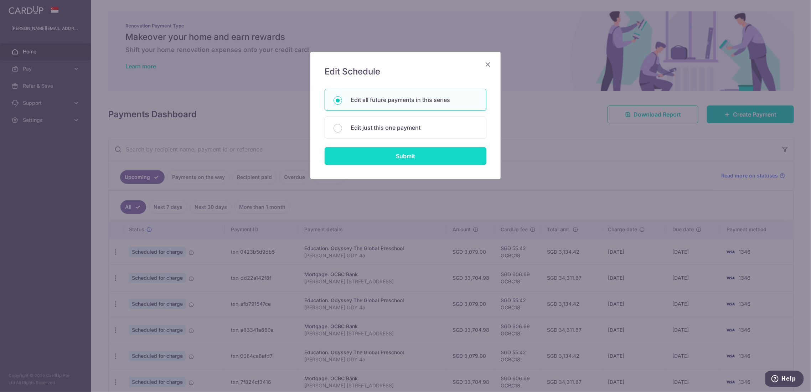
click at [398, 159] on input "Submit" at bounding box center [406, 156] width 162 height 18
radio input "true"
type input "3,079.00"
type input "[PERSON_NAME] ODY 4a"
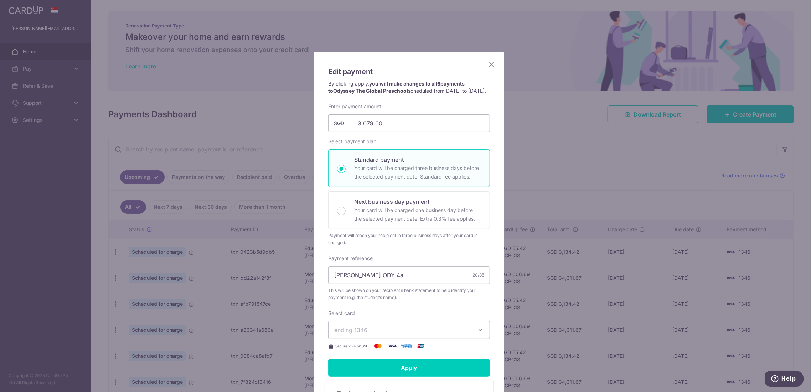
click at [487, 62] on icon "Close" at bounding box center [491, 64] width 9 height 9
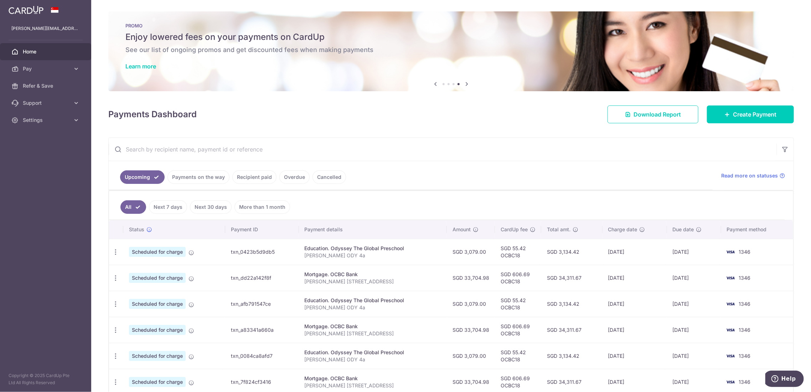
click at [309, 247] on div "Education. Odyssey The Global Preschool" at bounding box center [373, 248] width 136 height 7
drag, startPoint x: 309, startPoint y: 247, endPoint x: 314, endPoint y: 247, distance: 5.3
click at [309, 247] on div "Education. Odyssey The Global Preschool" at bounding box center [373, 248] width 136 height 7
copy div "Education"
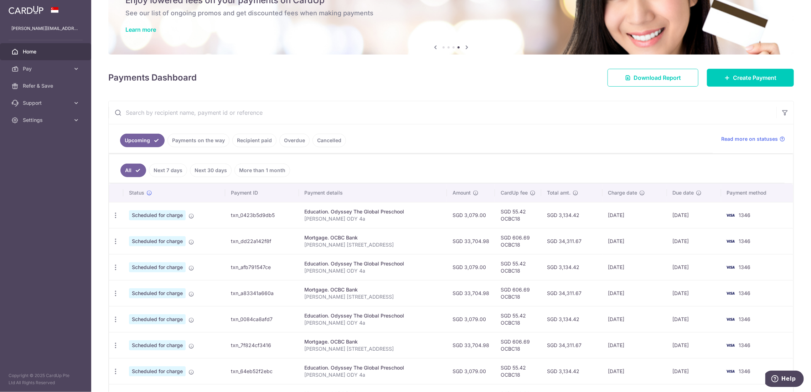
scroll to position [157, 0]
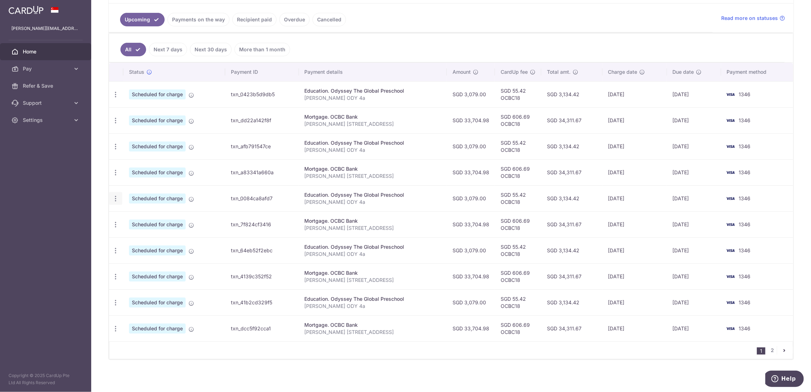
click at [114, 198] on icon "button" at bounding box center [115, 198] width 7 height 7
click at [147, 219] on span "Update payment" at bounding box center [153, 218] width 48 height 9
radio input "true"
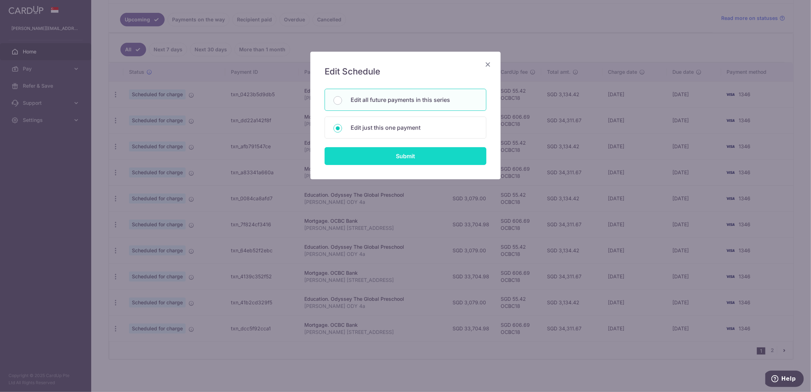
click at [377, 152] on input "Submit" at bounding box center [406, 156] width 162 height 18
radio input "true"
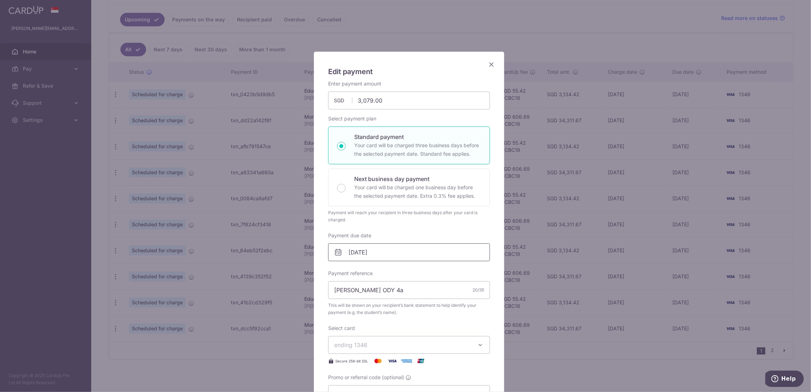
click at [377, 253] on input "17/11/2025" at bounding box center [409, 252] width 162 height 18
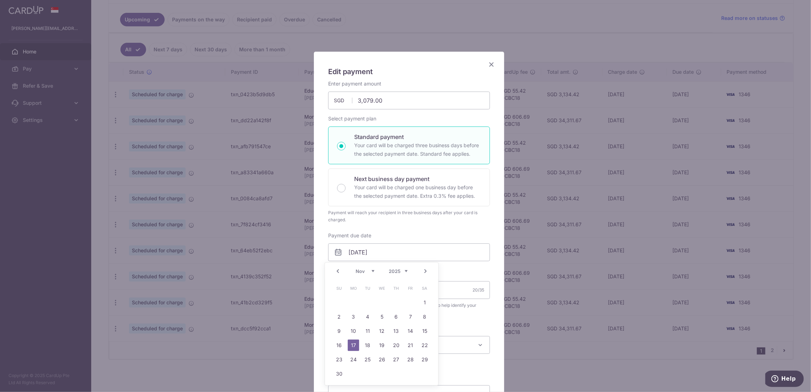
click at [375, 315] on td "5" at bounding box center [382, 317] width 14 height 14
click at [390, 317] on span "This will be shown on your recipient’s bank statement to help identify your pay…" at bounding box center [409, 319] width 162 height 14
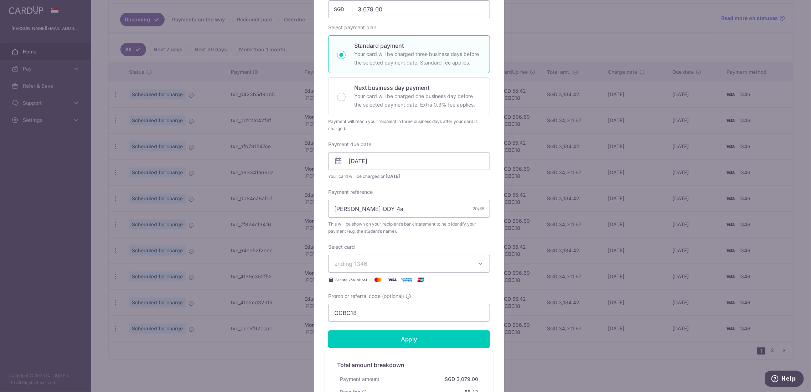
scroll to position [142, 0]
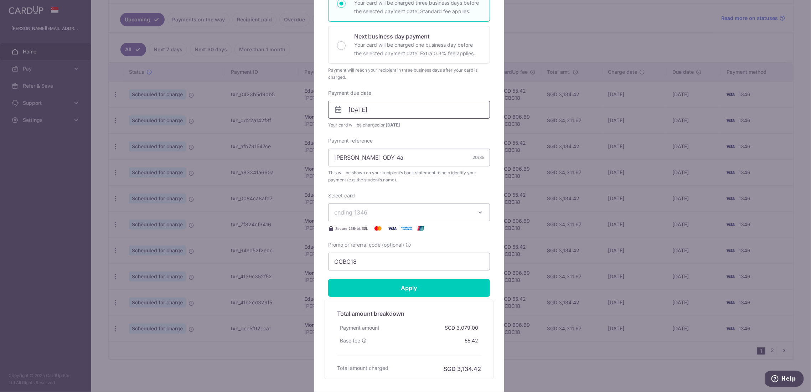
click at [355, 109] on input "05/11/2025" at bounding box center [409, 110] width 162 height 18
click at [412, 175] on link "7" at bounding box center [410, 173] width 11 height 11
type input "[DATE]"
click at [408, 289] on input "Apply" at bounding box center [409, 288] width 162 height 18
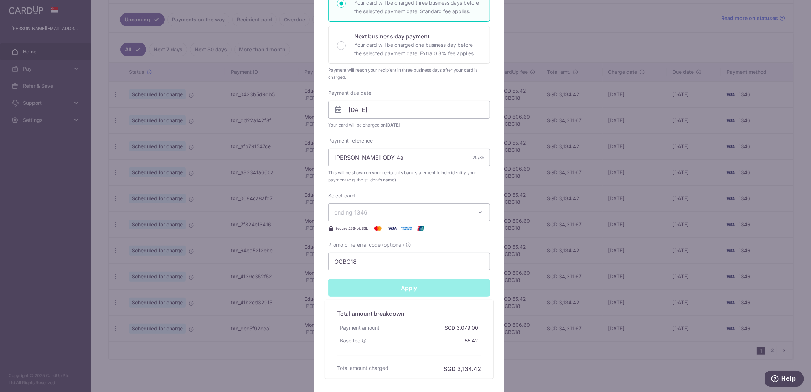
type input "Successfully Applied"
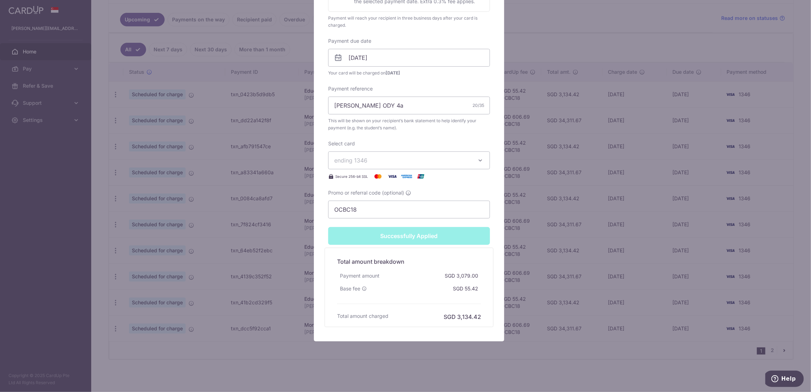
click at [548, 102] on div "Edit payment By clicking apply, you will make changes to all 6 payments to Odys…" at bounding box center [405, 196] width 811 height 392
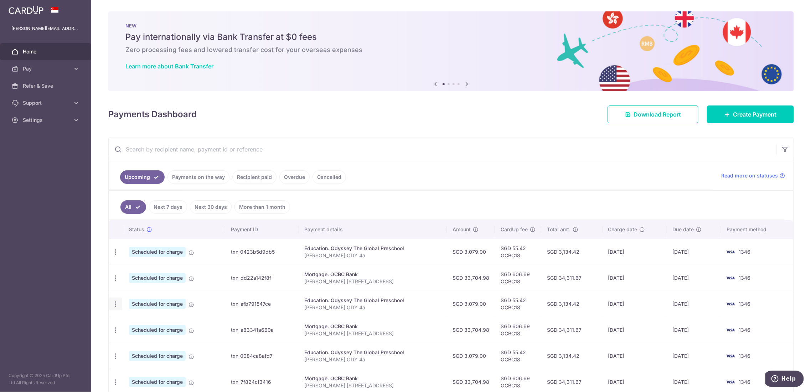
click at [116, 301] on icon "button" at bounding box center [115, 303] width 7 height 7
click at [160, 322] on span "Update payment" at bounding box center [153, 323] width 48 height 9
radio input "true"
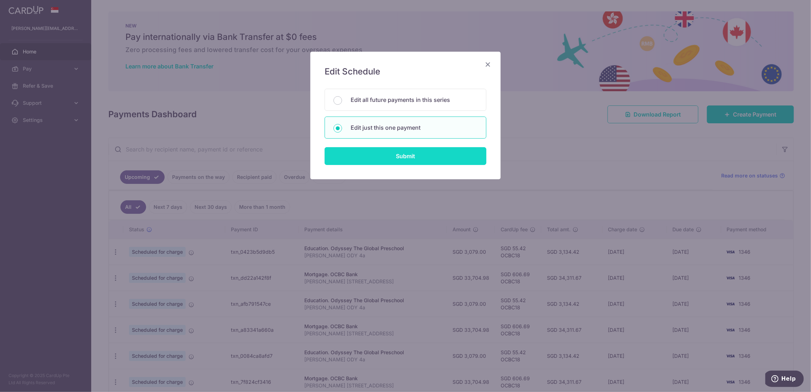
drag, startPoint x: 425, startPoint y: 150, endPoint x: 446, endPoint y: 155, distance: 21.6
click at [426, 151] on input "Submit" at bounding box center [406, 156] width 162 height 18
radio input "true"
type input "3,079.00"
type input "05/10/2025"
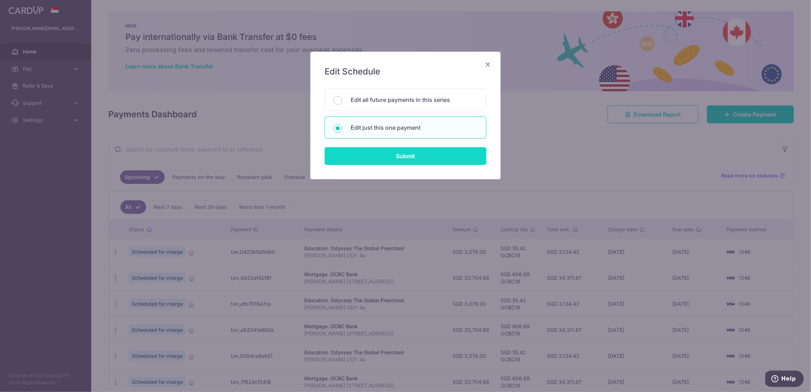
type input "[PERSON_NAME] ODY 4a"
type input "OCBC18"
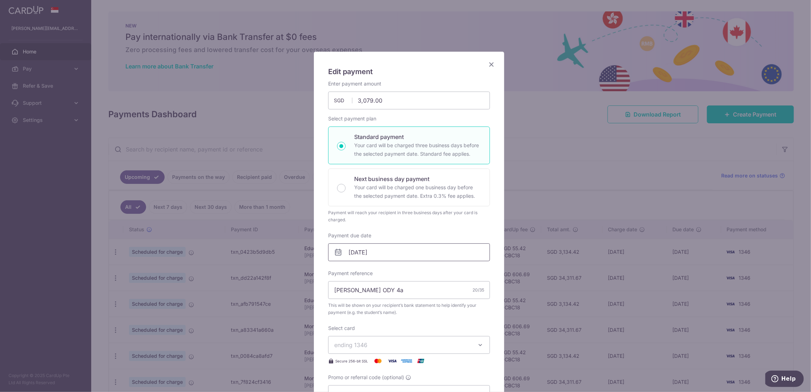
click at [379, 253] on input "05/10/2025" at bounding box center [409, 252] width 162 height 18
click at [368, 316] on link "7" at bounding box center [367, 316] width 11 height 11
type input "[DATE]"
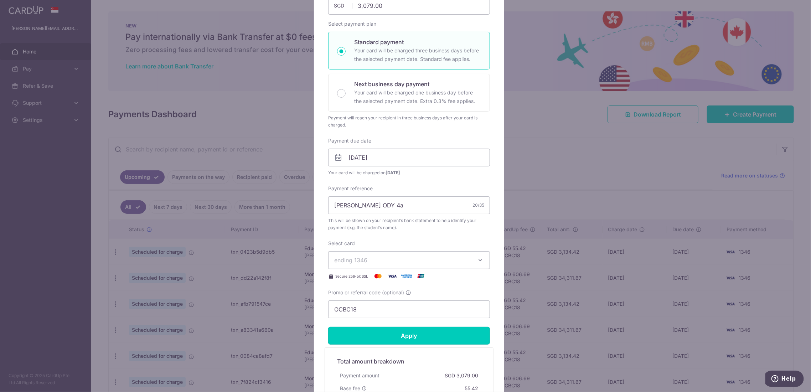
click at [407, 338] on input "Apply" at bounding box center [409, 336] width 162 height 18
type input "Successfully Applied"
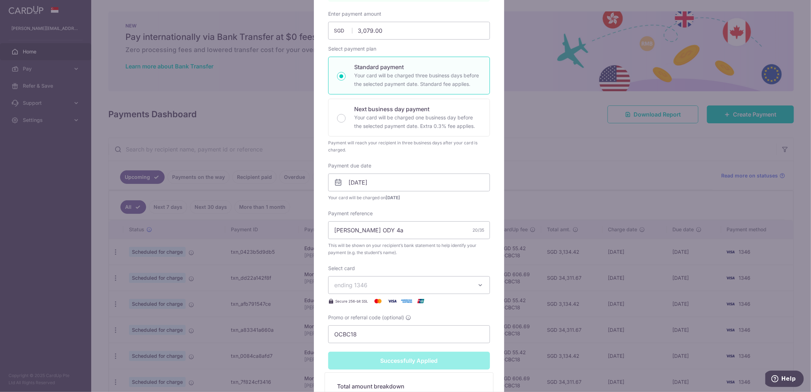
scroll to position [120, 0]
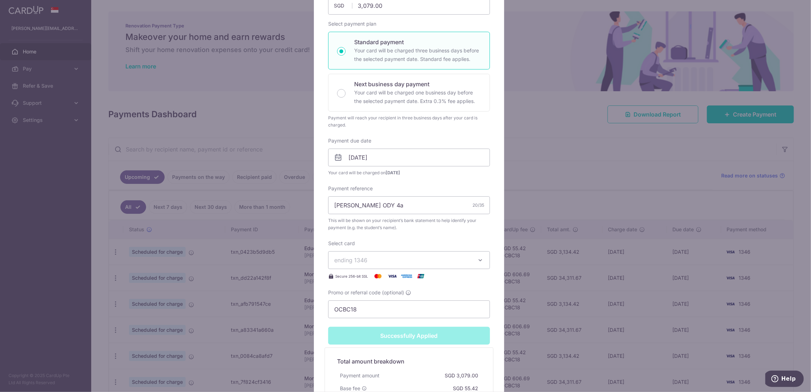
click at [553, 180] on div "Edit payment By clicking apply, you will make changes to all payments to Odysse…" at bounding box center [405, 196] width 811 height 392
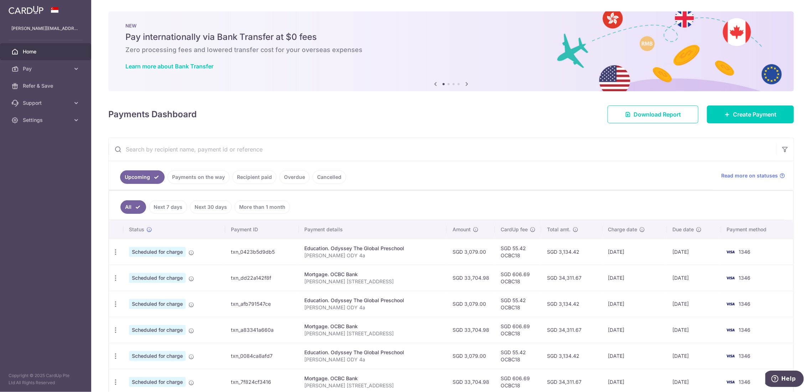
drag, startPoint x: 662, startPoint y: 356, endPoint x: 694, endPoint y: 357, distance: 32.1
click at [694, 357] on tr "Update payment Cancel payment Scheduled for charge txn_0084ca8afd7 Education. O…" at bounding box center [451, 356] width 684 height 26
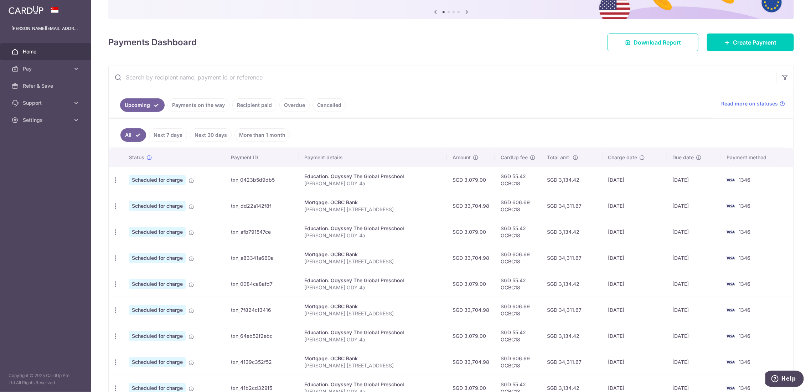
scroll to position [95, 0]
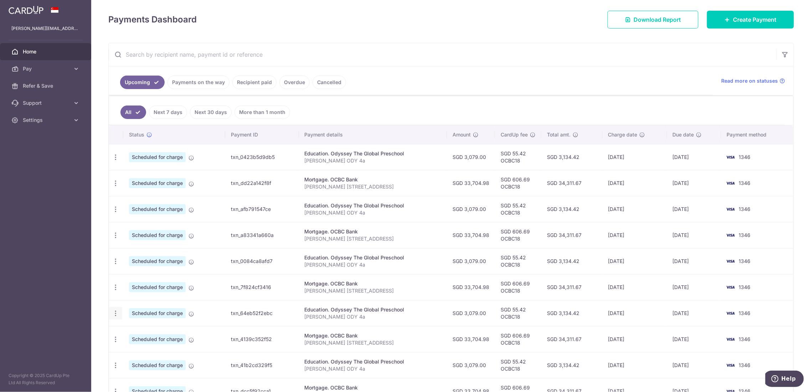
click at [116, 310] on icon "button" at bounding box center [115, 313] width 7 height 7
click at [161, 332] on span "Update payment" at bounding box center [153, 332] width 48 height 9
radio input "true"
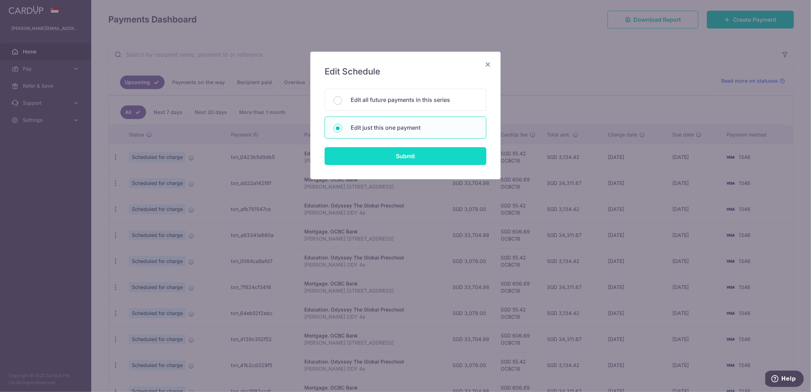
drag, startPoint x: 390, startPoint y: 154, endPoint x: 434, endPoint y: 150, distance: 44.0
click at [390, 155] on input "Submit" at bounding box center [406, 156] width 162 height 18
radio input "true"
type input "3,079.00"
type input "[DATE]"
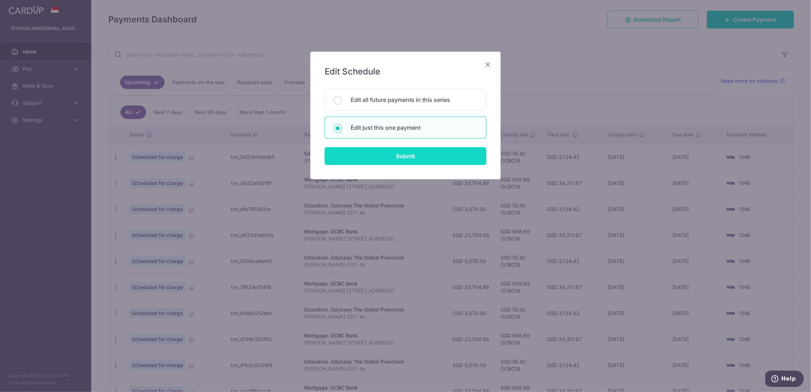
type input "[PERSON_NAME] ODY 4a"
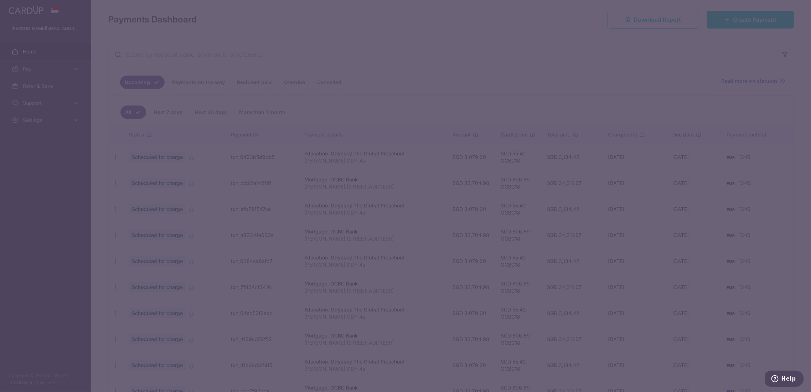
type input "OCBC18"
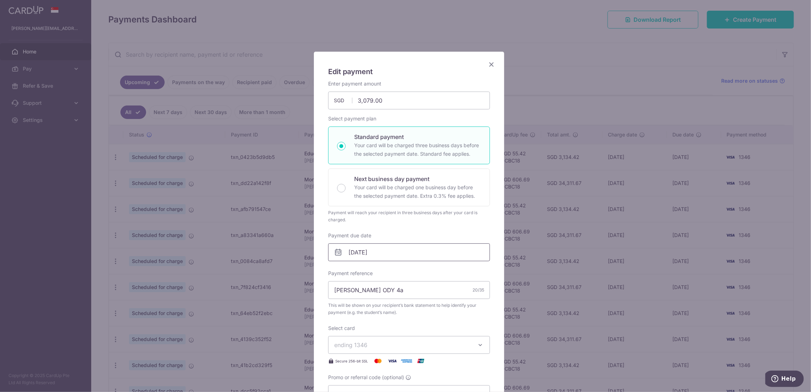
click at [361, 253] on input "[DATE]" at bounding box center [409, 252] width 162 height 18
click at [356, 318] on link "8" at bounding box center [353, 316] width 11 height 11
type input "[DATE]"
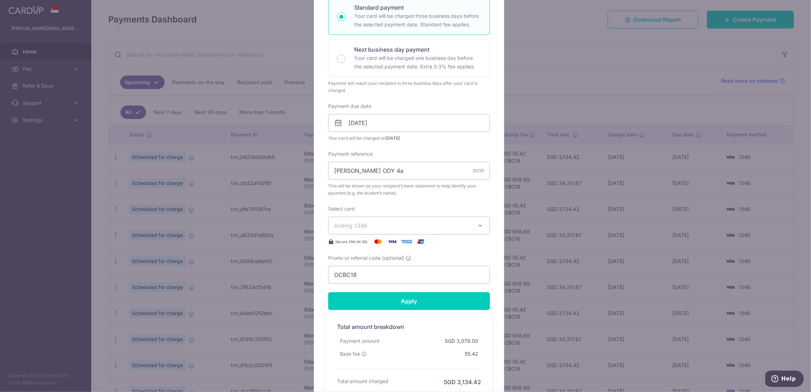
scroll to position [142, 0]
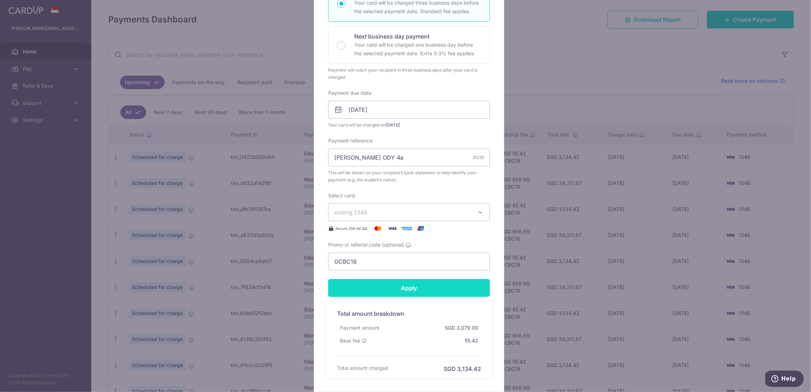
click at [399, 288] on input "Apply" at bounding box center [409, 288] width 162 height 18
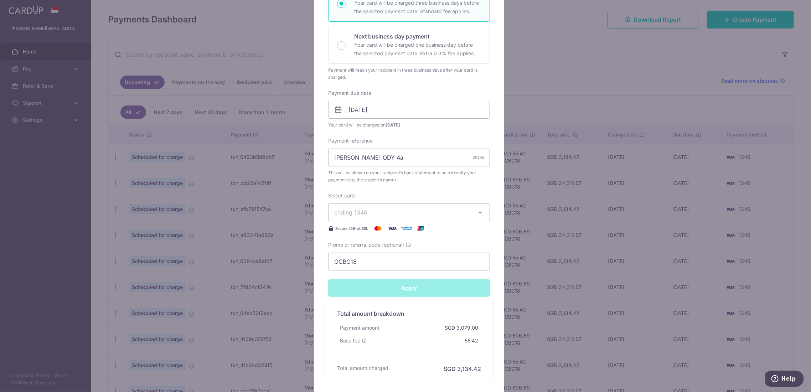
type input "Successfully Applied"
click at [622, 177] on div "Edit payment By clicking apply, you will make changes to all payments to Odysse…" at bounding box center [405, 196] width 811 height 392
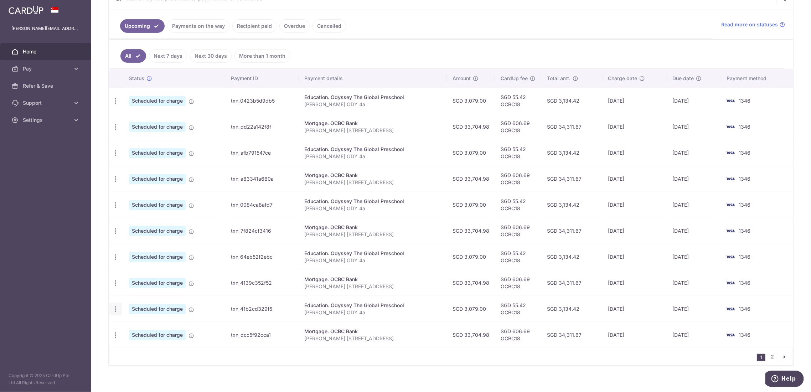
click at [117, 310] on icon "button" at bounding box center [115, 308] width 7 height 7
click at [136, 330] on span "Update payment" at bounding box center [153, 328] width 48 height 9
radio input "true"
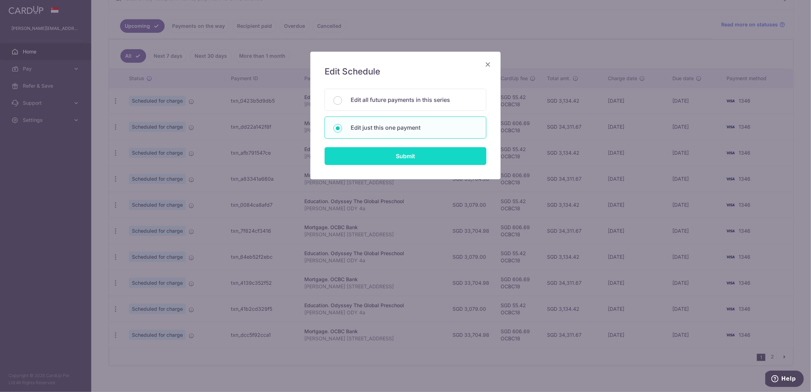
click at [395, 158] on input "Submit" at bounding box center [406, 156] width 162 height 18
radio input "true"
type input "3,079.00"
type input "[DATE]"
type input "[PERSON_NAME] ODY 4a"
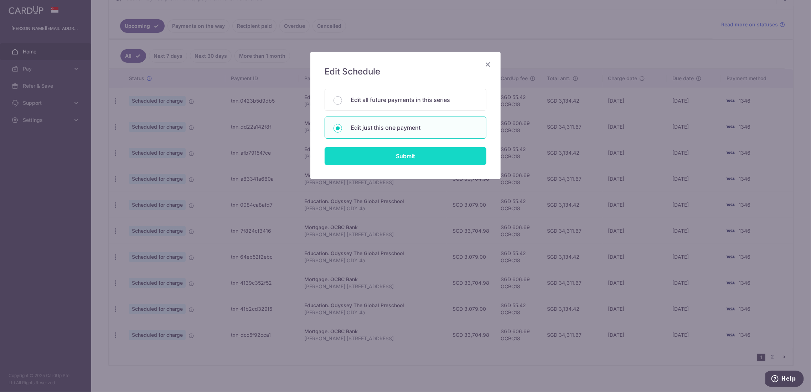
type input "OCBC18"
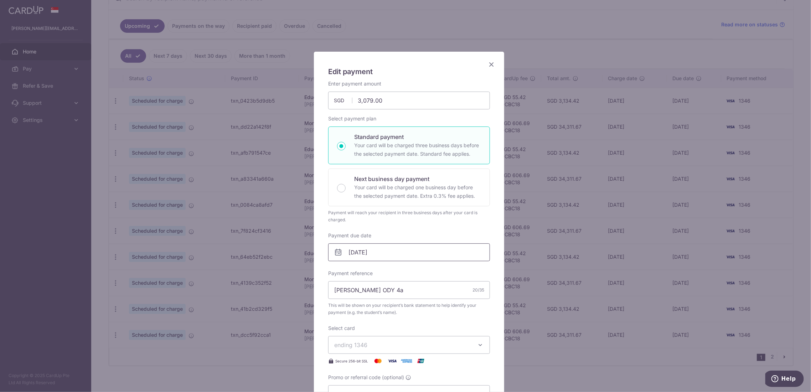
click at [371, 254] on input "[DATE]" at bounding box center [409, 252] width 162 height 18
click at [382, 314] on link "7" at bounding box center [381, 316] width 11 height 11
type input "[DATE]"
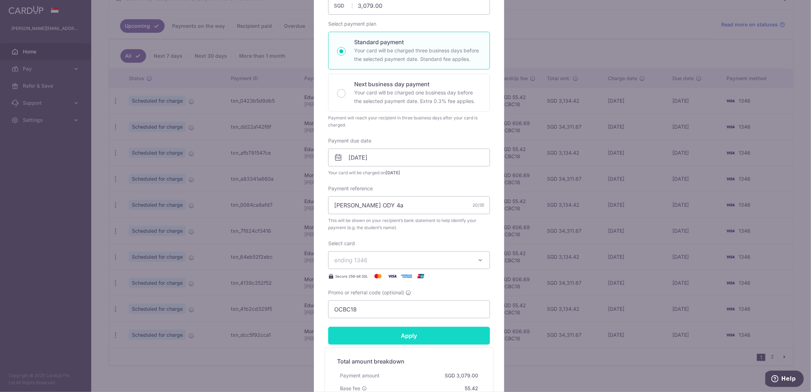
click at [416, 338] on input "Apply" at bounding box center [409, 336] width 162 height 18
type input "Successfully Applied"
click at [531, 236] on div "Edit payment By clicking apply, you will make changes to all payments to Odysse…" at bounding box center [405, 196] width 811 height 392
